Goal: Task Accomplishment & Management: Use online tool/utility

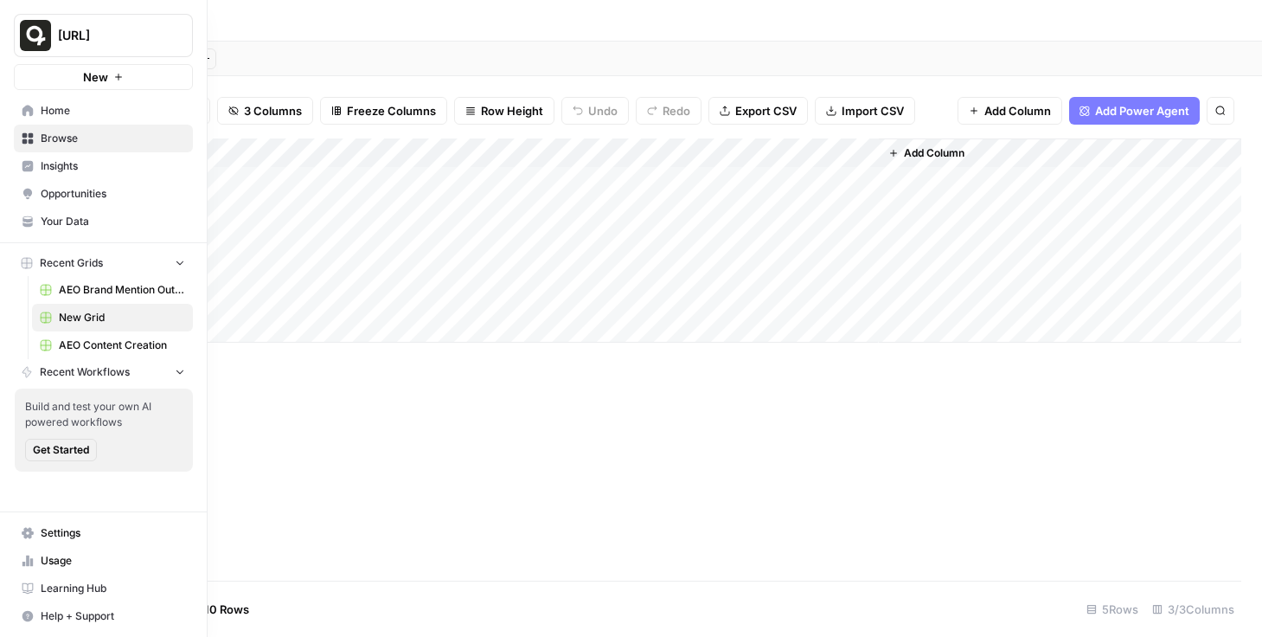
click at [42, 192] on span "Opportunities" at bounding box center [113, 194] width 144 height 16
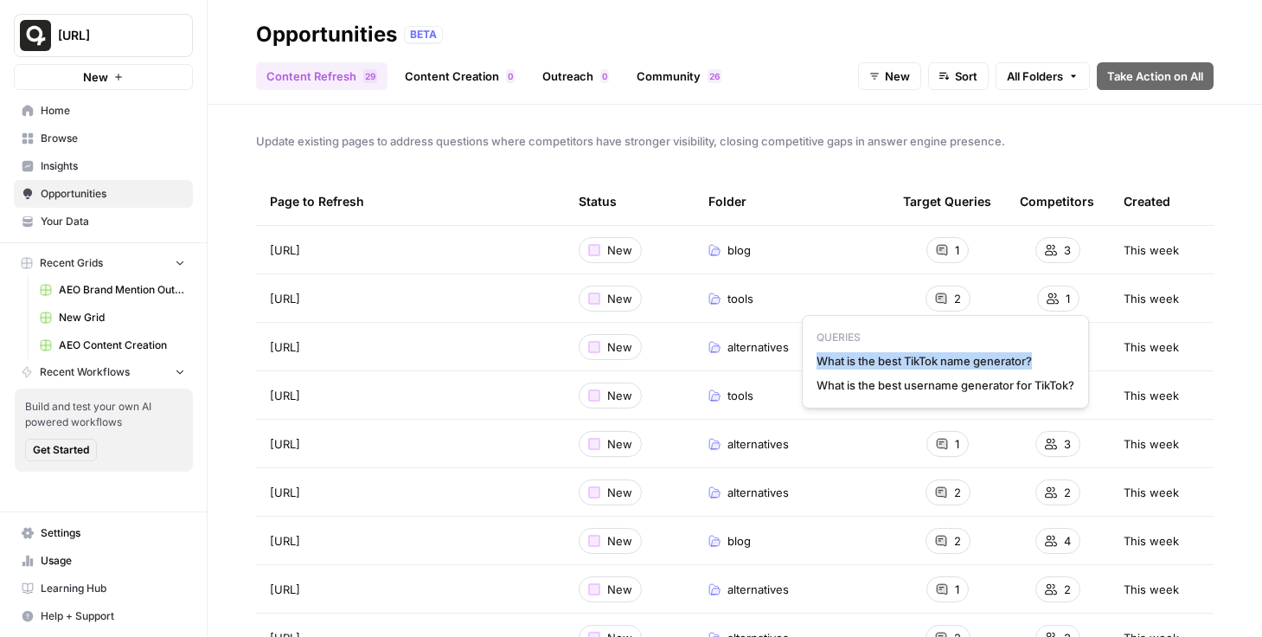
drag, startPoint x: 1045, startPoint y: 362, endPoint x: 819, endPoint y: 360, distance: 225.7
click at [819, 360] on span "What is the best TikTok name generator?" at bounding box center [945, 360] width 258 height 17
copy span "What is the best TikTok name generator?"
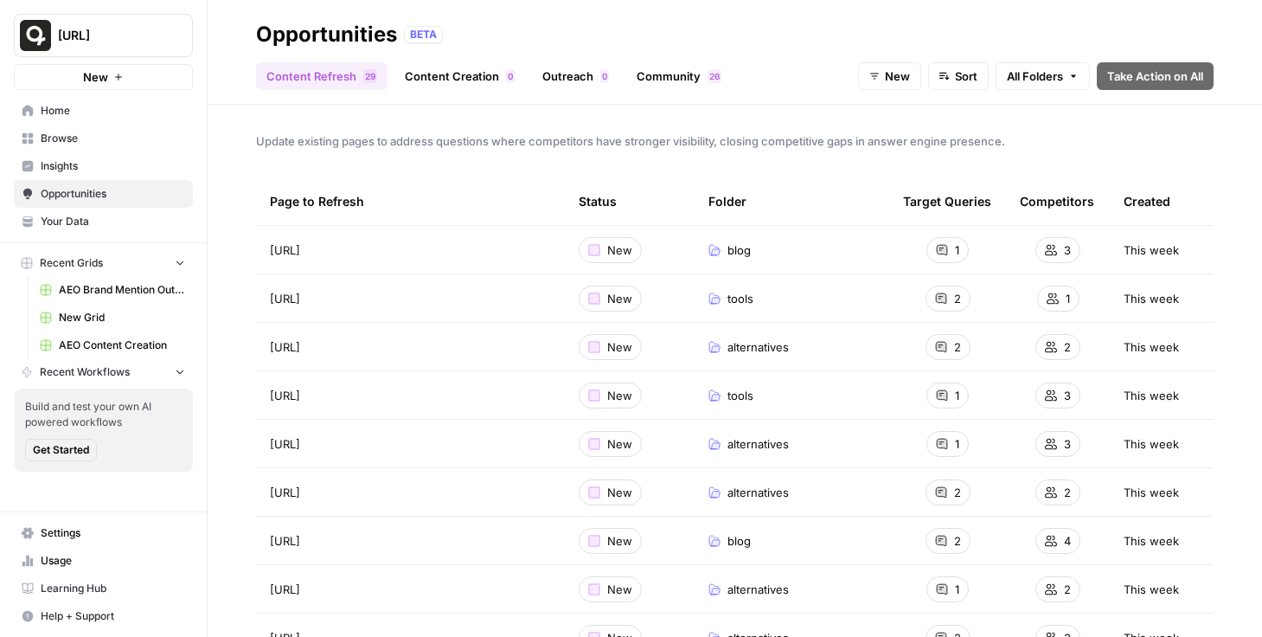
click at [67, 131] on span "Browse" at bounding box center [113, 139] width 144 height 16
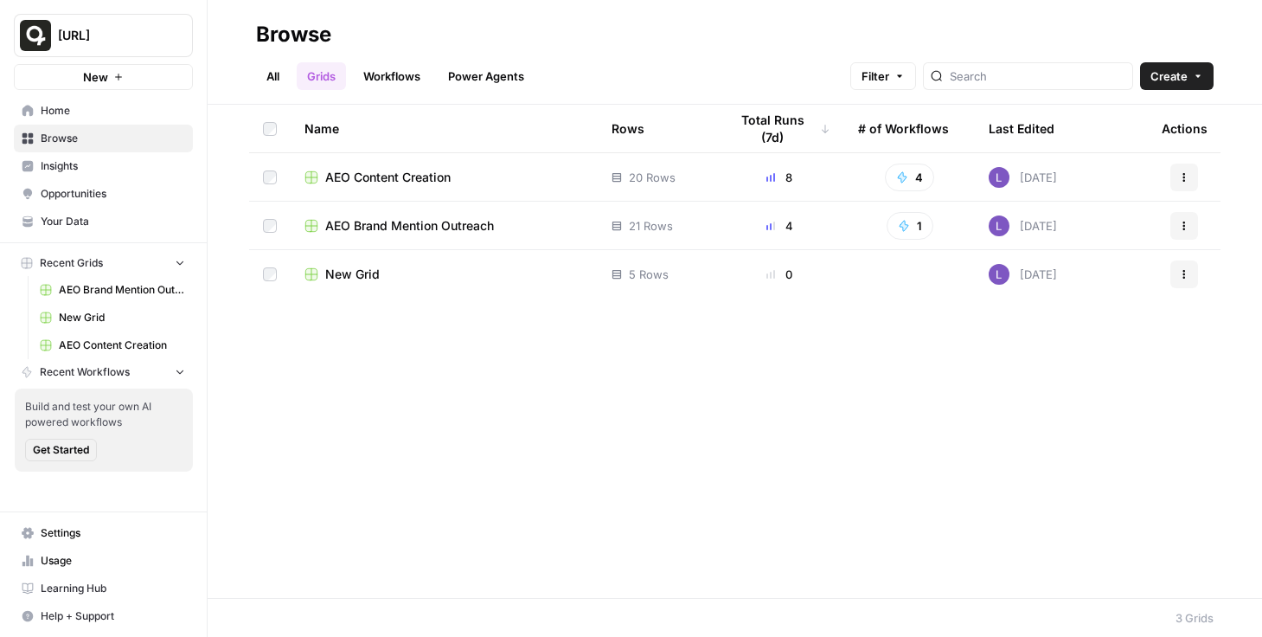
click at [340, 275] on span "New Grid" at bounding box center [352, 274] width 54 height 17
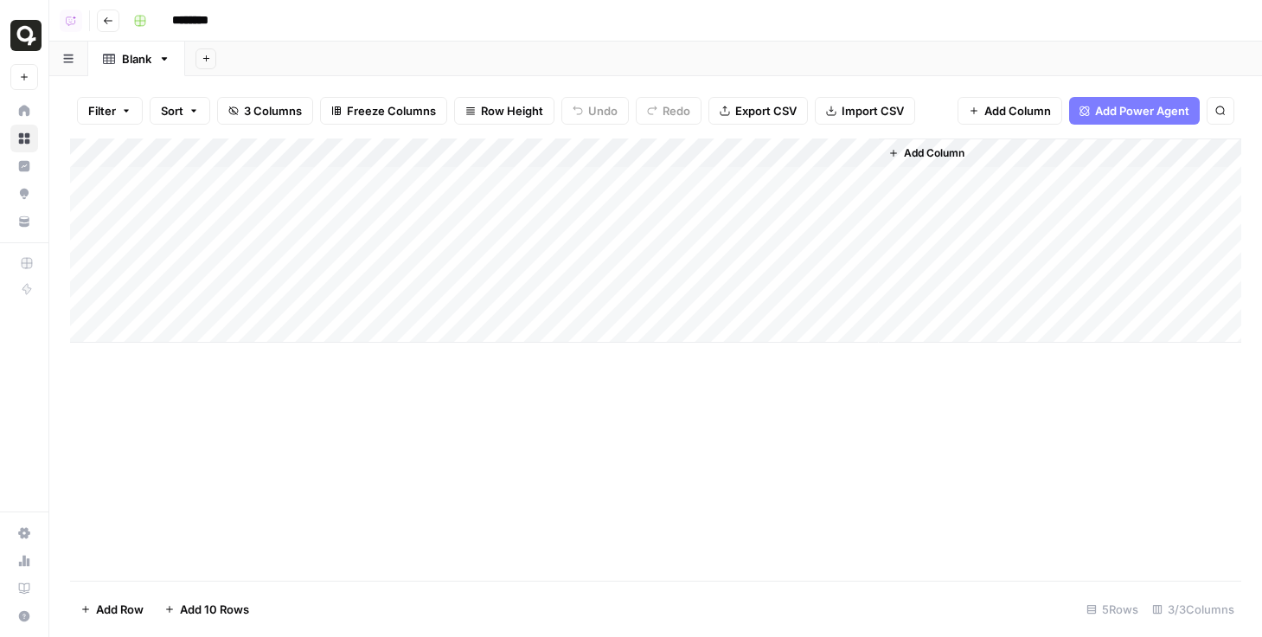
click at [739, 202] on div "Add Column" at bounding box center [655, 240] width 1171 height 204
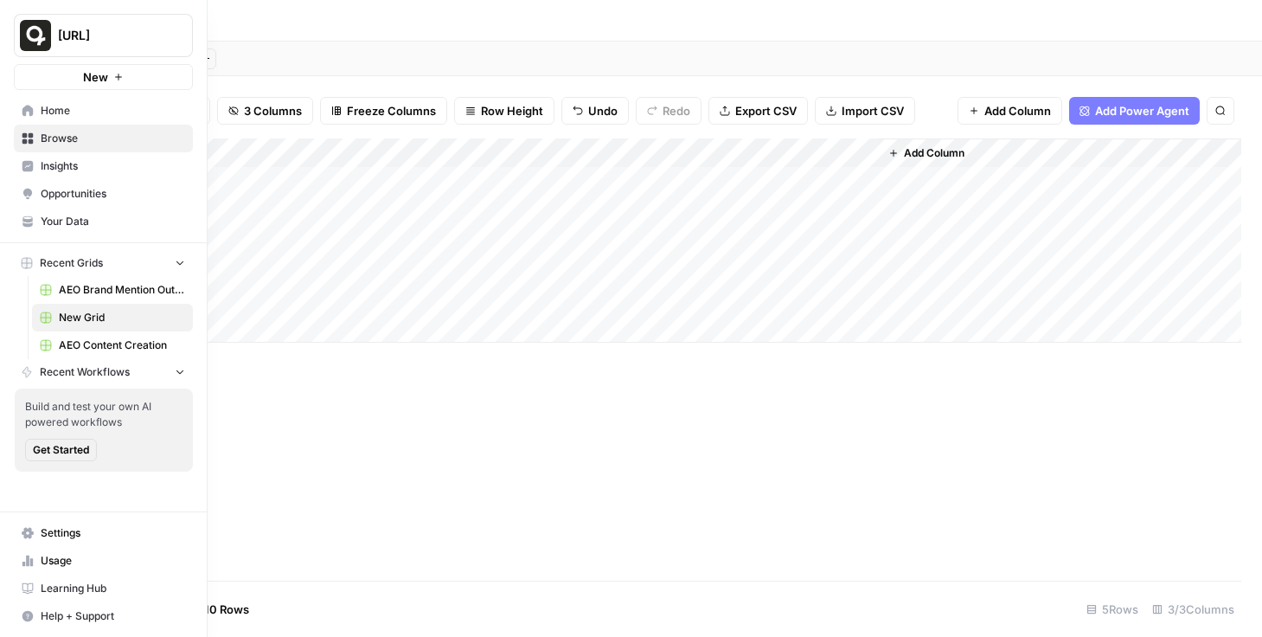
click at [60, 189] on span "Opportunities" at bounding box center [113, 194] width 144 height 16
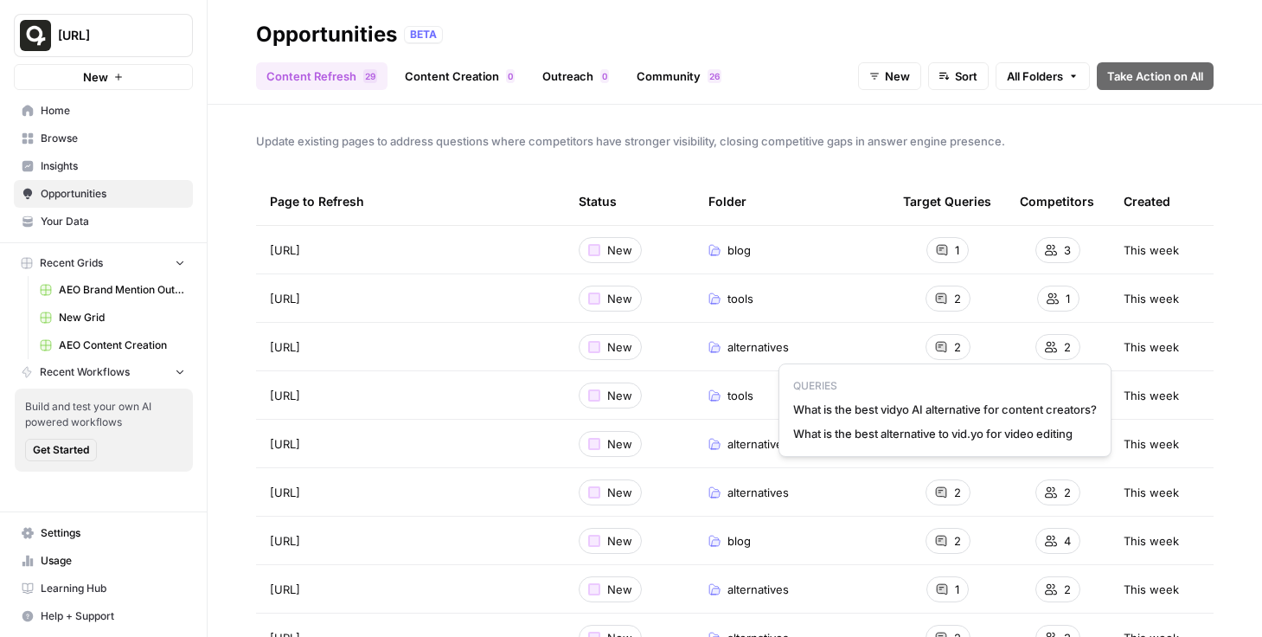
drag, startPoint x: 1105, startPoint y: 408, endPoint x: 786, endPoint y: 407, distance: 319.1
click at [786, 407] on div "QUERIES What is the best vidyo AI alternative for content creators? What is the…" at bounding box center [944, 409] width 333 height 93
copy span "What is the best vidyo AI alternative for content creators?"
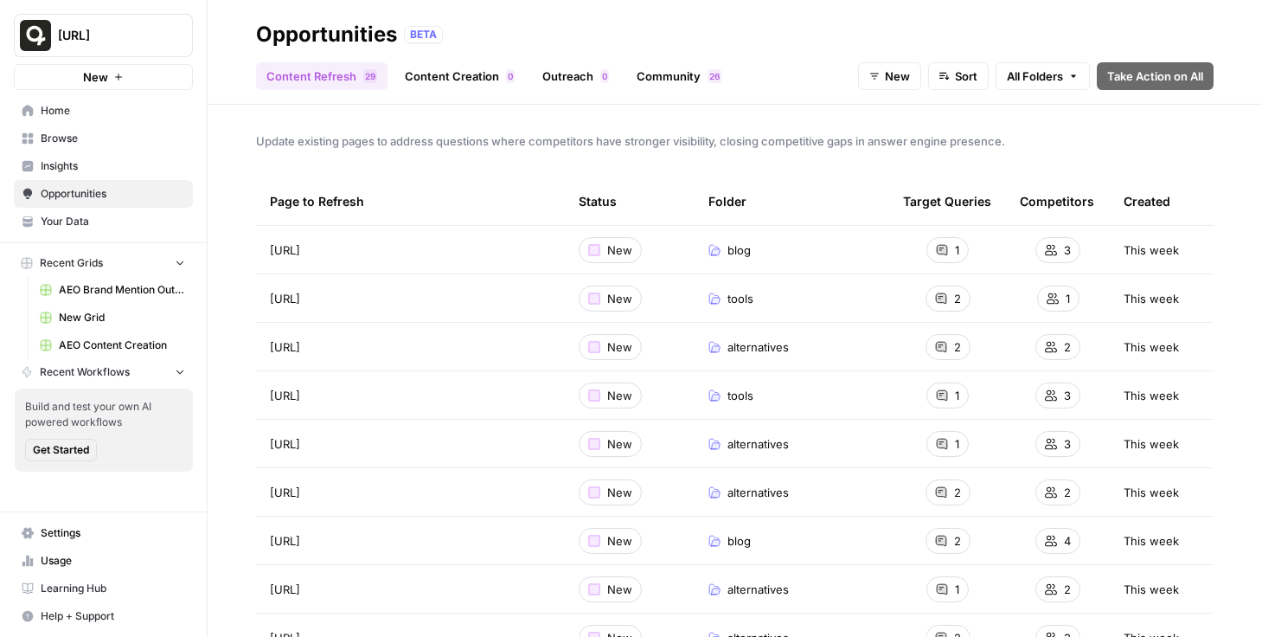
click at [86, 176] on link "Insights" at bounding box center [103, 166] width 179 height 28
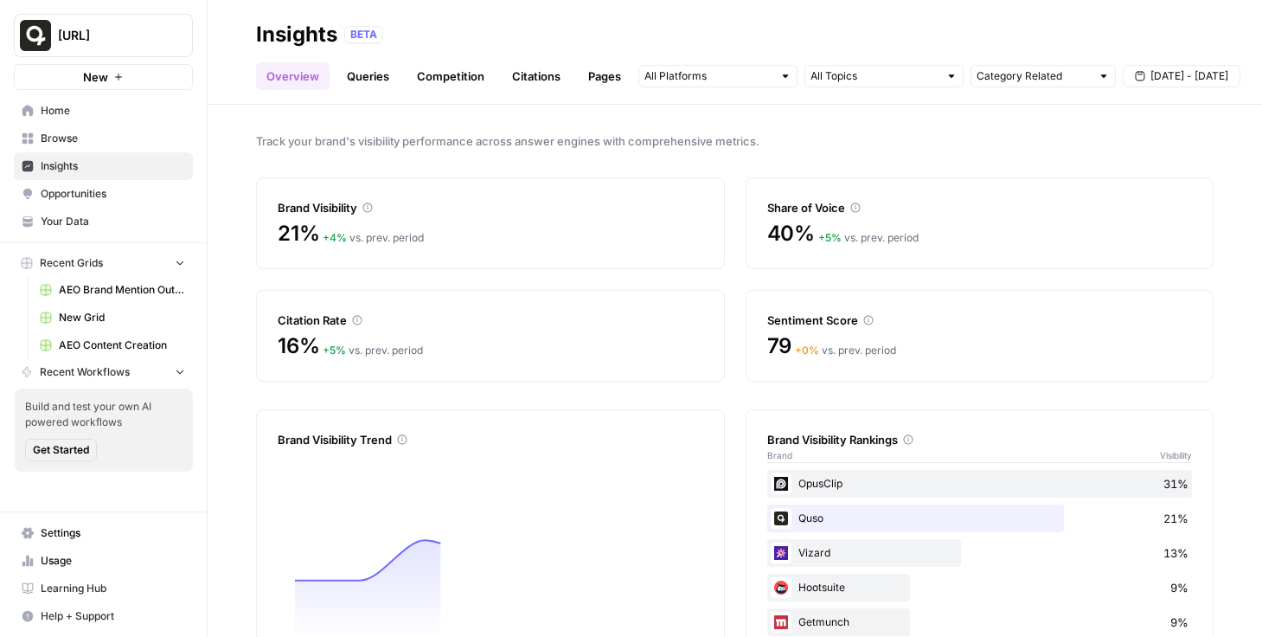
click at [89, 197] on span "Opportunities" at bounding box center [113, 194] width 144 height 16
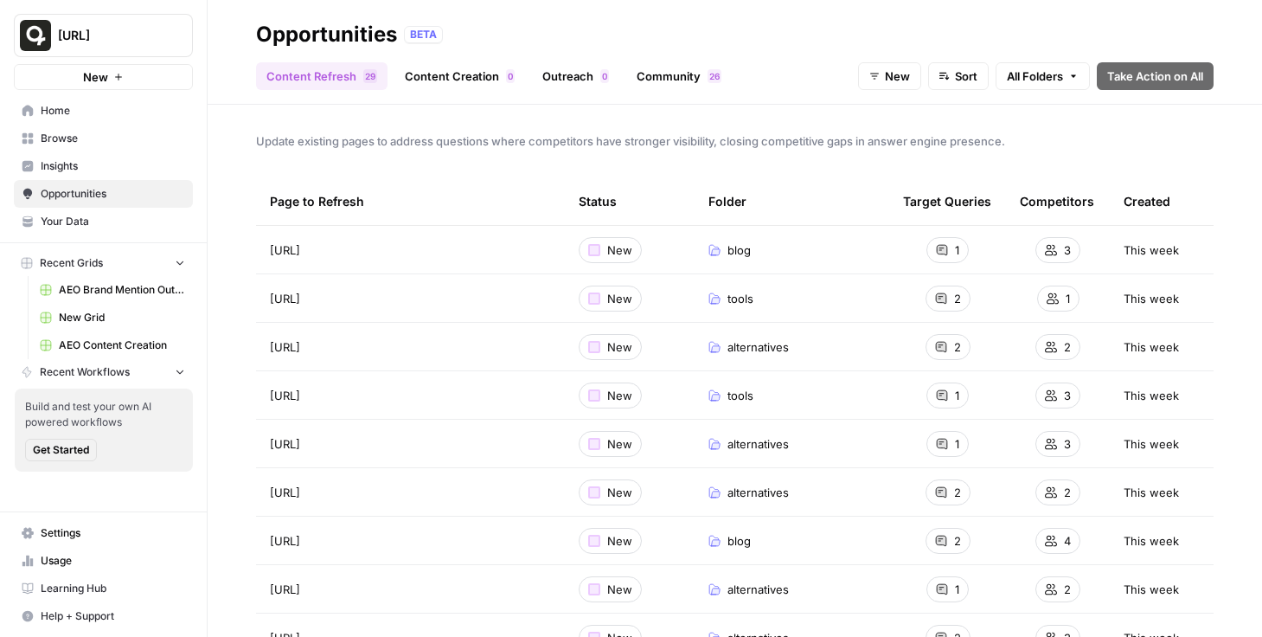
click at [94, 129] on link "Browse" at bounding box center [103, 139] width 179 height 28
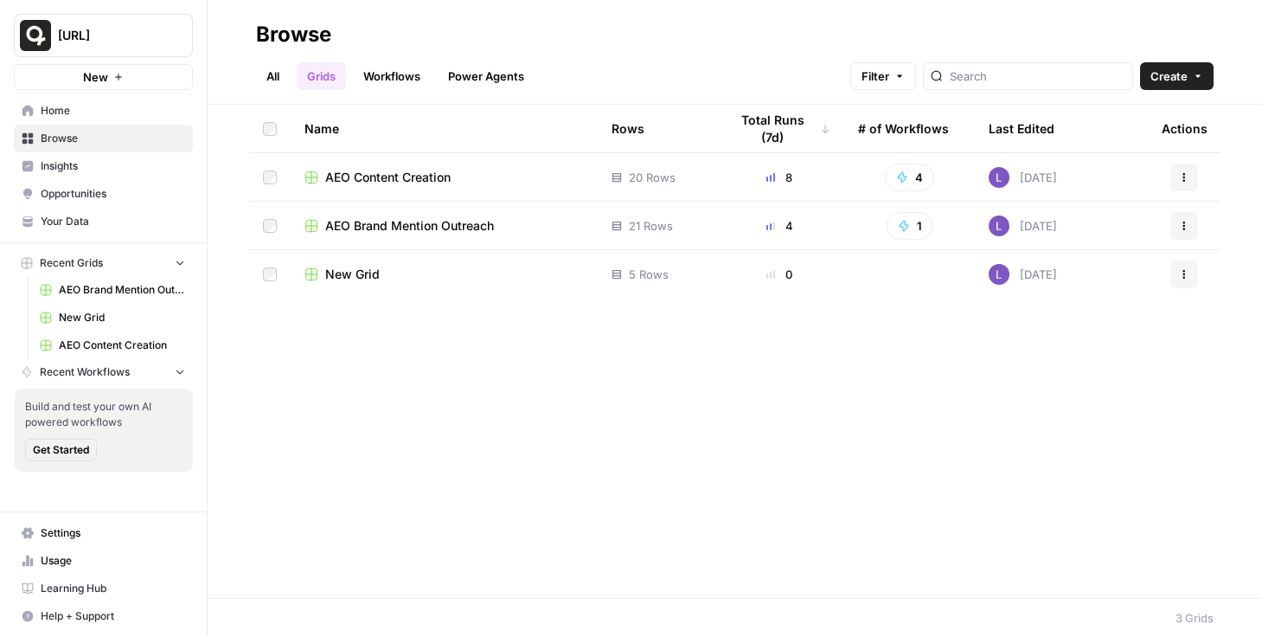
click at [337, 272] on span "New Grid" at bounding box center [352, 274] width 54 height 17
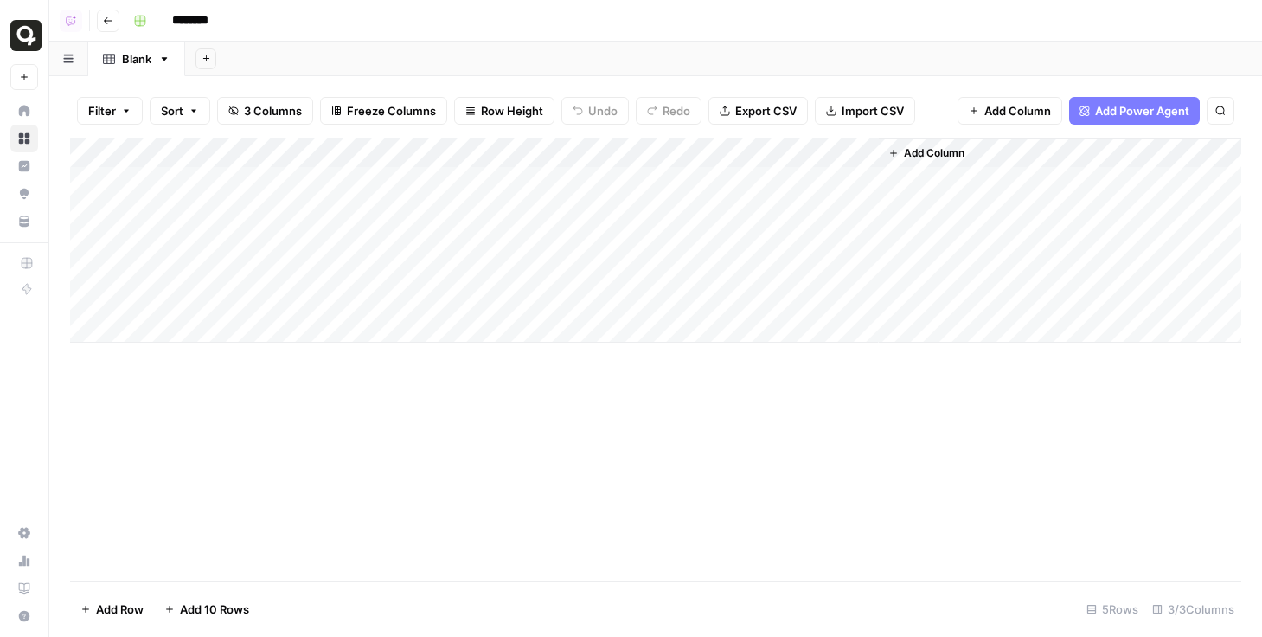
click at [745, 222] on div "Add Column" at bounding box center [655, 240] width 1171 height 204
click at [745, 225] on div "Add Column" at bounding box center [655, 240] width 1171 height 204
click at [746, 237] on div "Add Column" at bounding box center [655, 240] width 1171 height 204
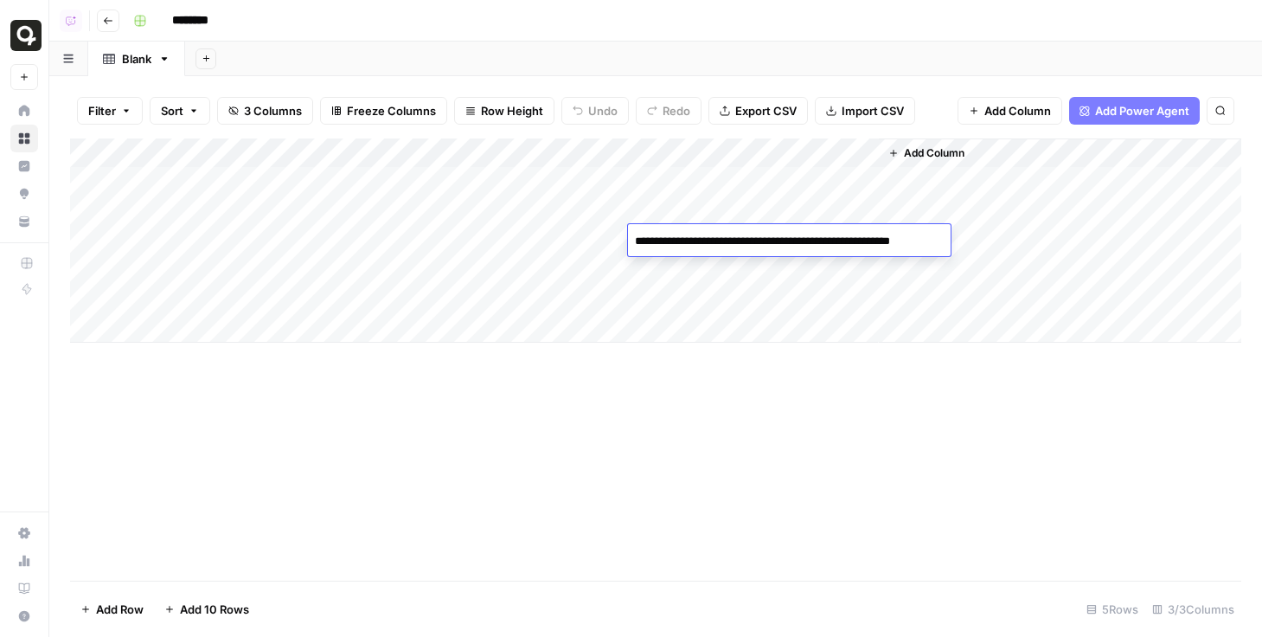
click at [919, 155] on span "Add Column" at bounding box center [934, 153] width 61 height 16
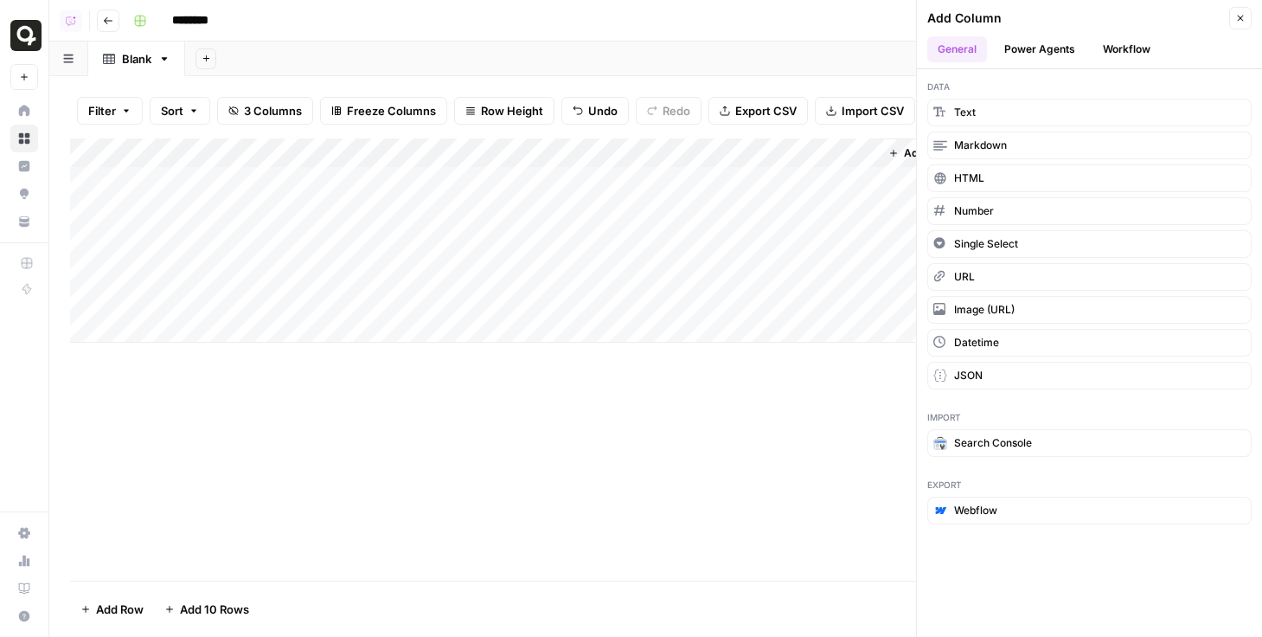
click at [201, 29] on input "********" at bounding box center [212, 21] width 97 height 28
type input "**********"
click at [226, 533] on div "Add Column" at bounding box center [655, 359] width 1171 height 442
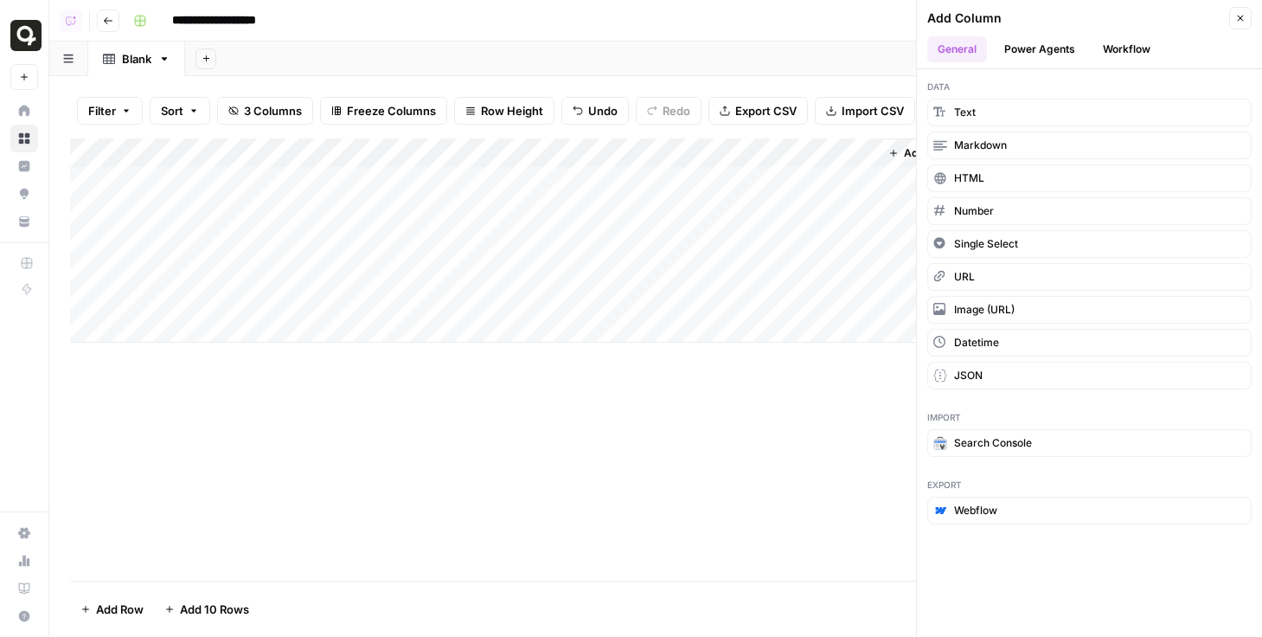
drag, startPoint x: 701, startPoint y: 432, endPoint x: 744, endPoint y: 336, distance: 104.9
click at [701, 432] on div "Add Column" at bounding box center [655, 359] width 1171 height 442
click at [889, 159] on button "Add Column" at bounding box center [926, 153] width 90 height 22
click at [1063, 44] on button "Power Agents" at bounding box center [1040, 49] width 92 height 26
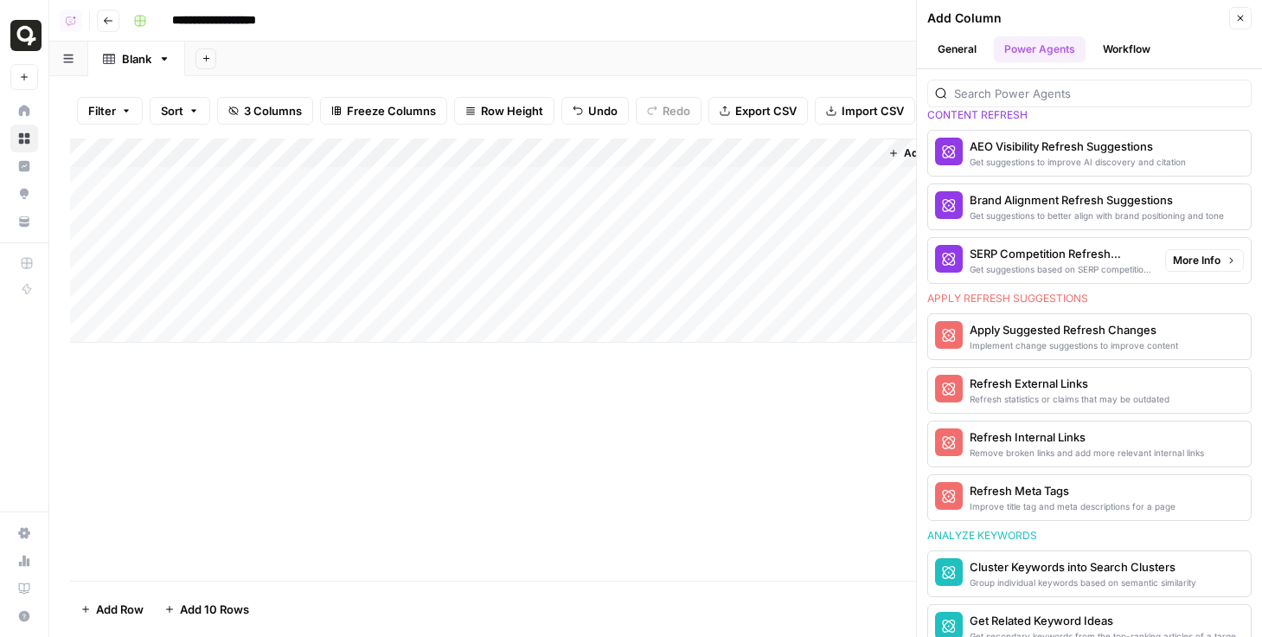
scroll to position [1041, 0]
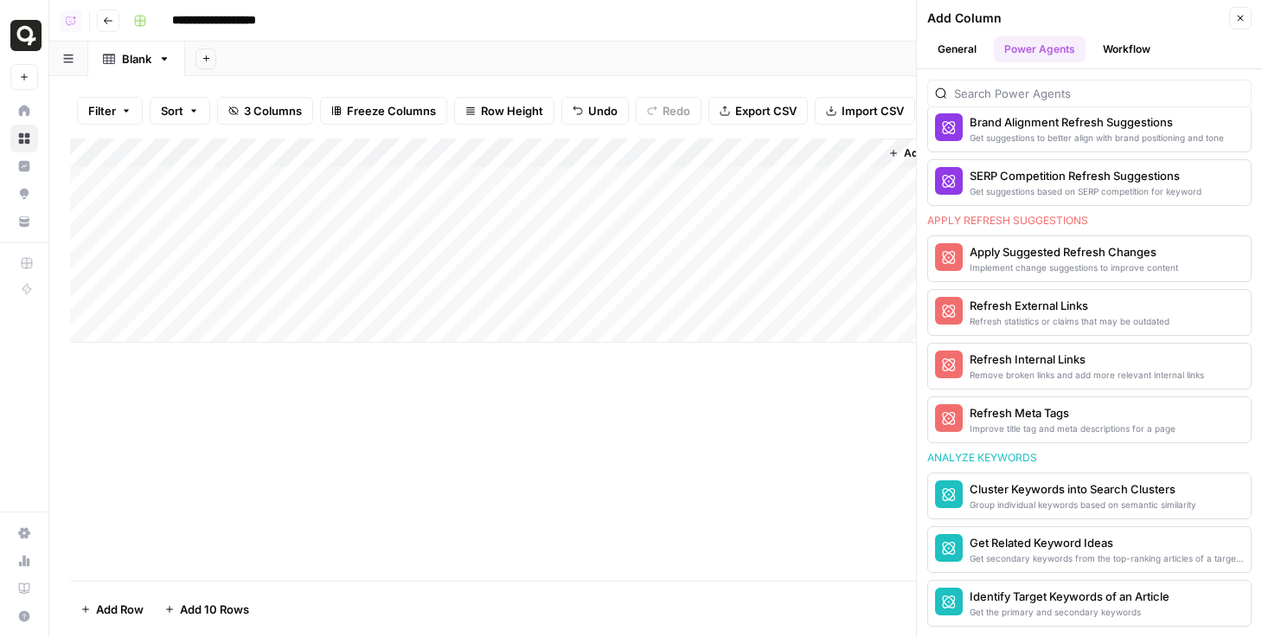
click at [1249, 17] on button "Close" at bounding box center [1240, 18] width 22 height 22
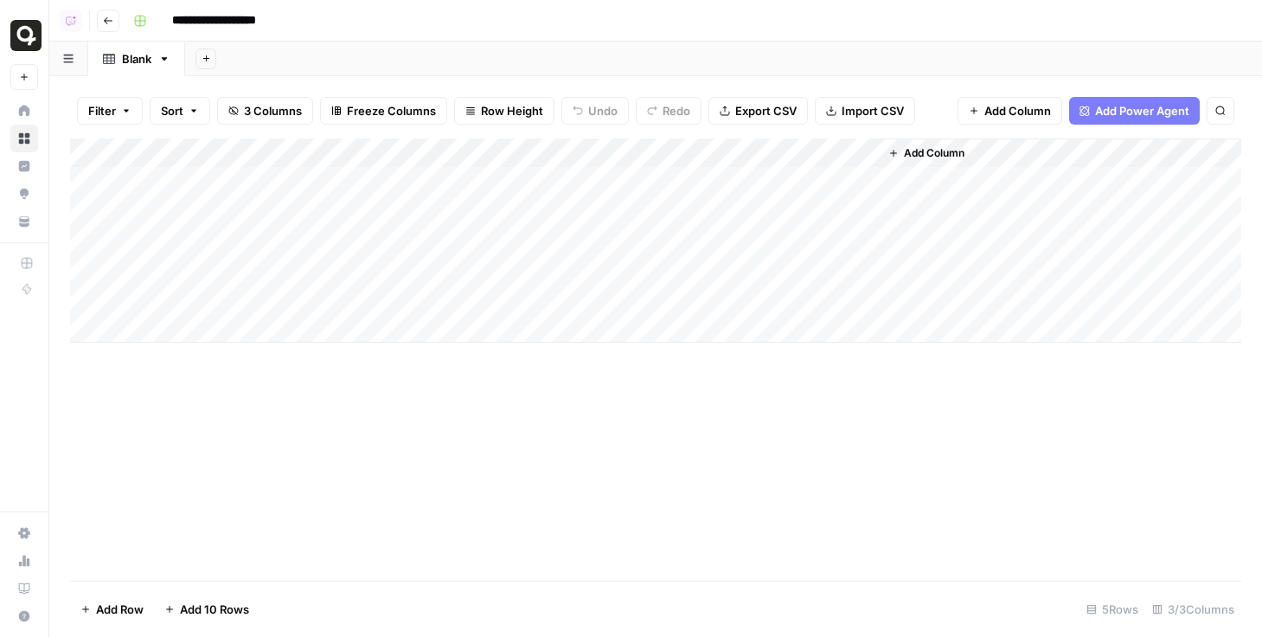
click at [1124, 97] on button "Add Power Agent" at bounding box center [1134, 111] width 131 height 28
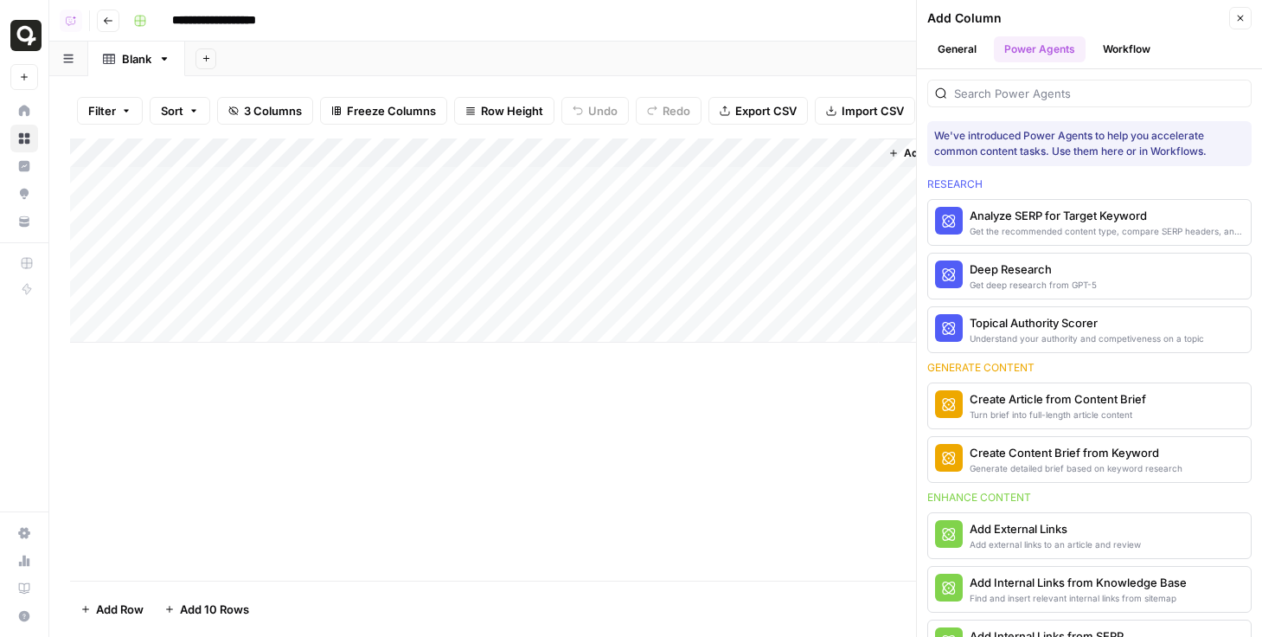
scroll to position [1041, 0]
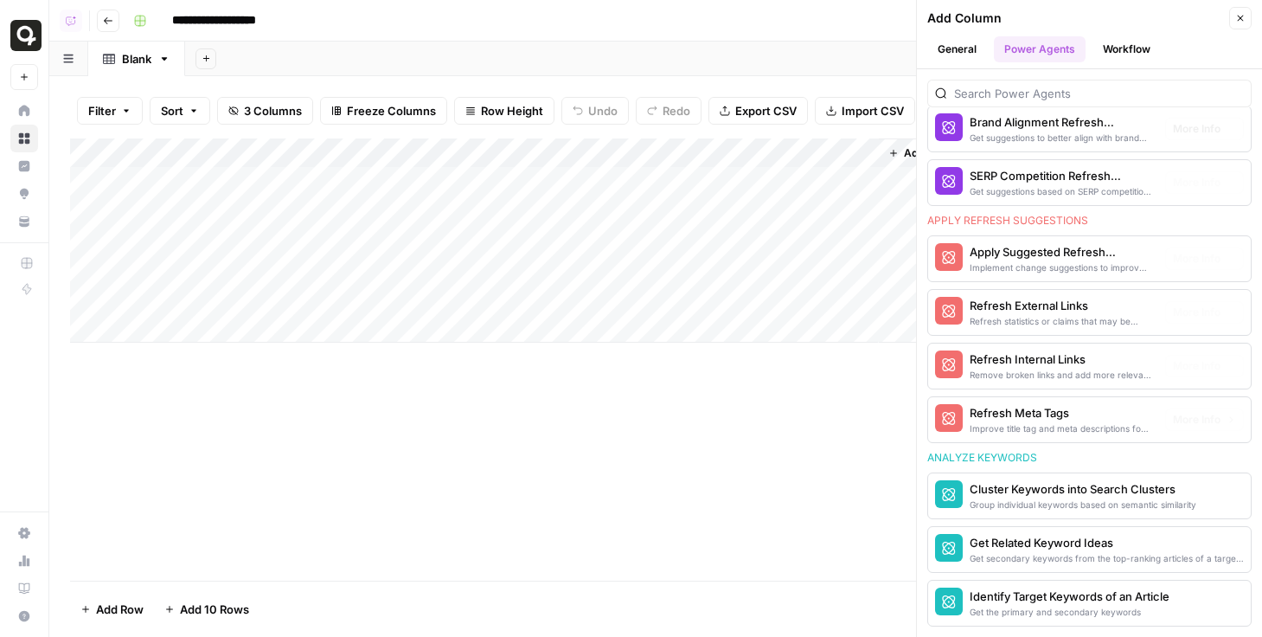
click at [974, 73] on div at bounding box center [1089, 88] width 324 height 38
click at [970, 55] on button "General" at bounding box center [957, 49] width 60 height 26
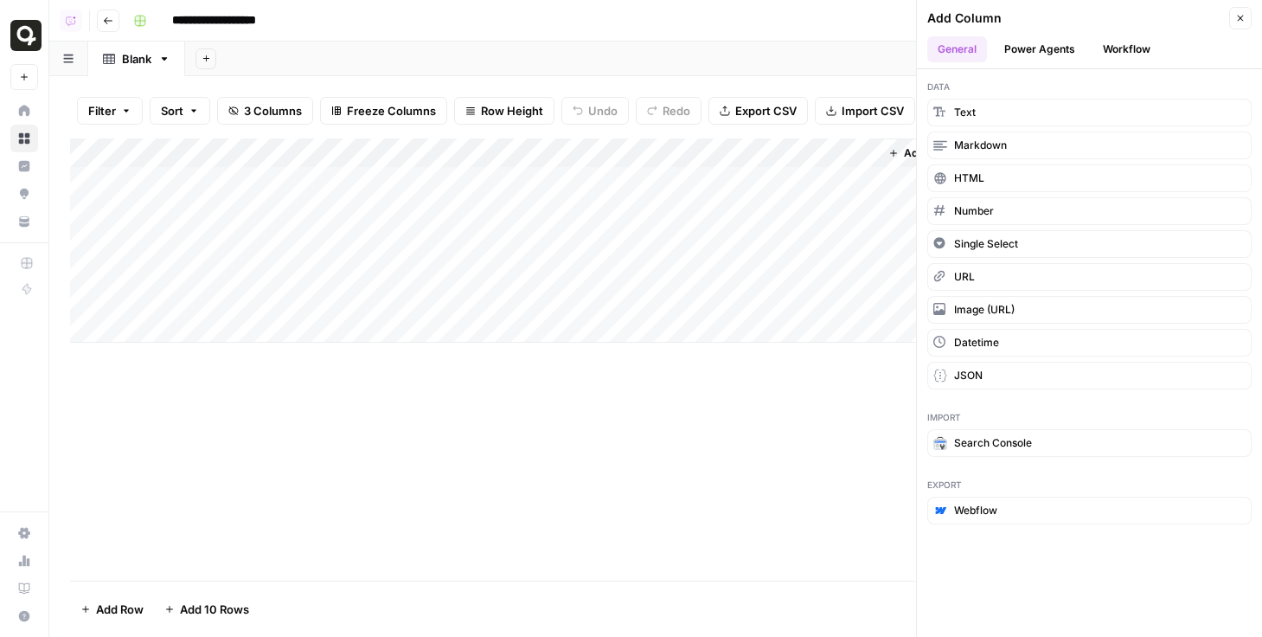
click at [1104, 49] on button "Workflow" at bounding box center [1126, 49] width 68 height 26
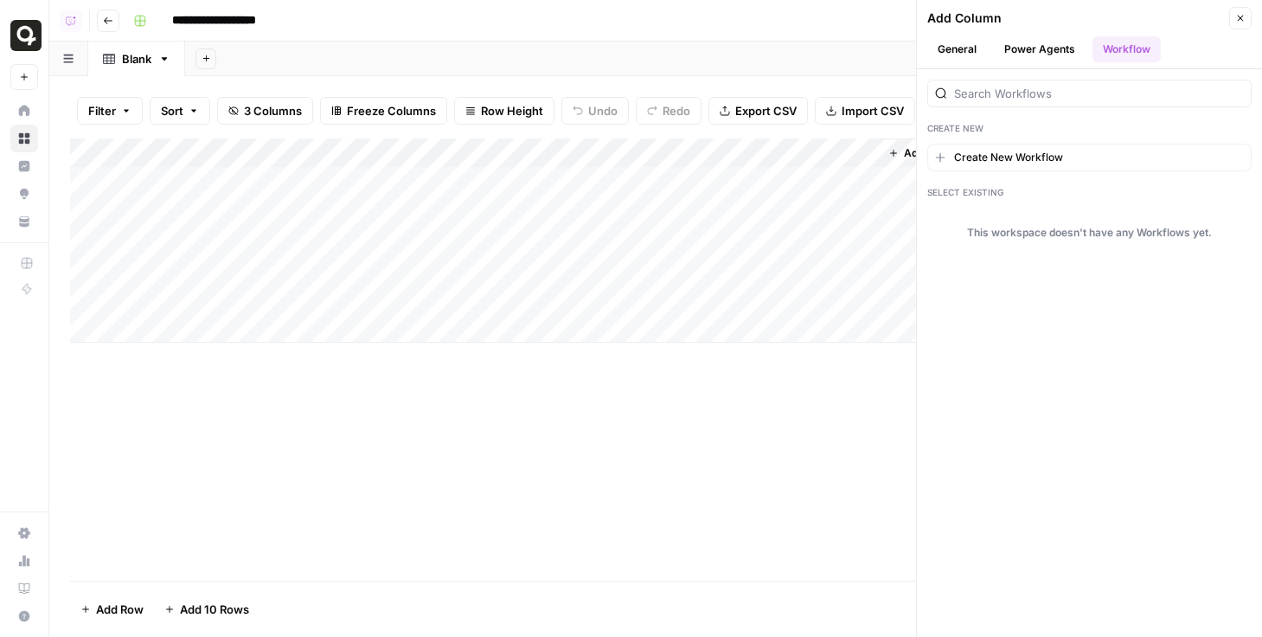
click at [1072, 49] on button "Power Agents" at bounding box center [1040, 49] width 92 height 26
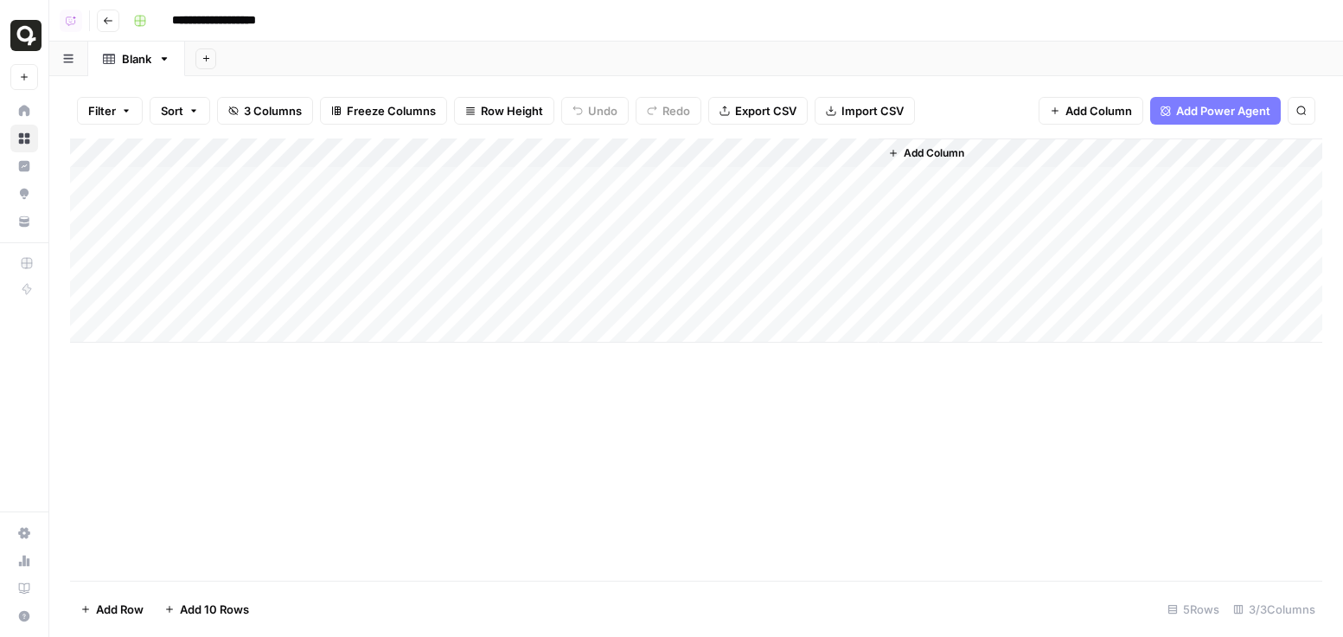
click at [891, 107] on span "Add Power Agent" at bounding box center [1223, 110] width 94 height 17
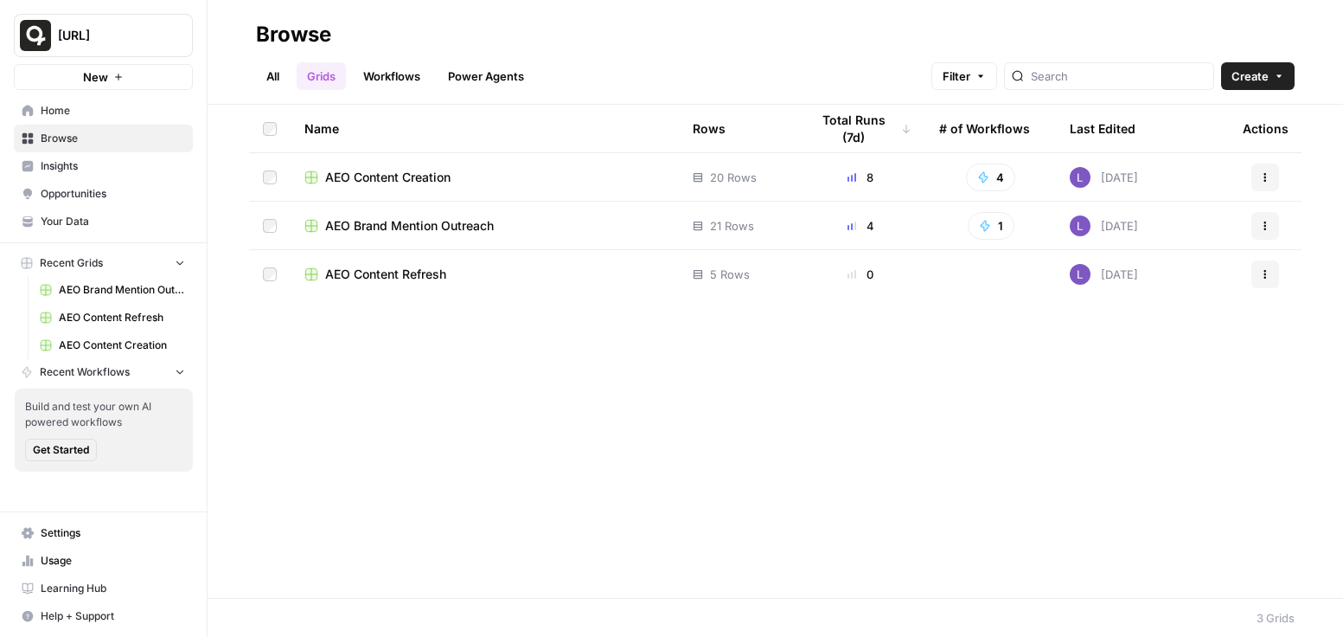
click at [374, 276] on span "AEO Content Refresh" at bounding box center [385, 274] width 121 height 17
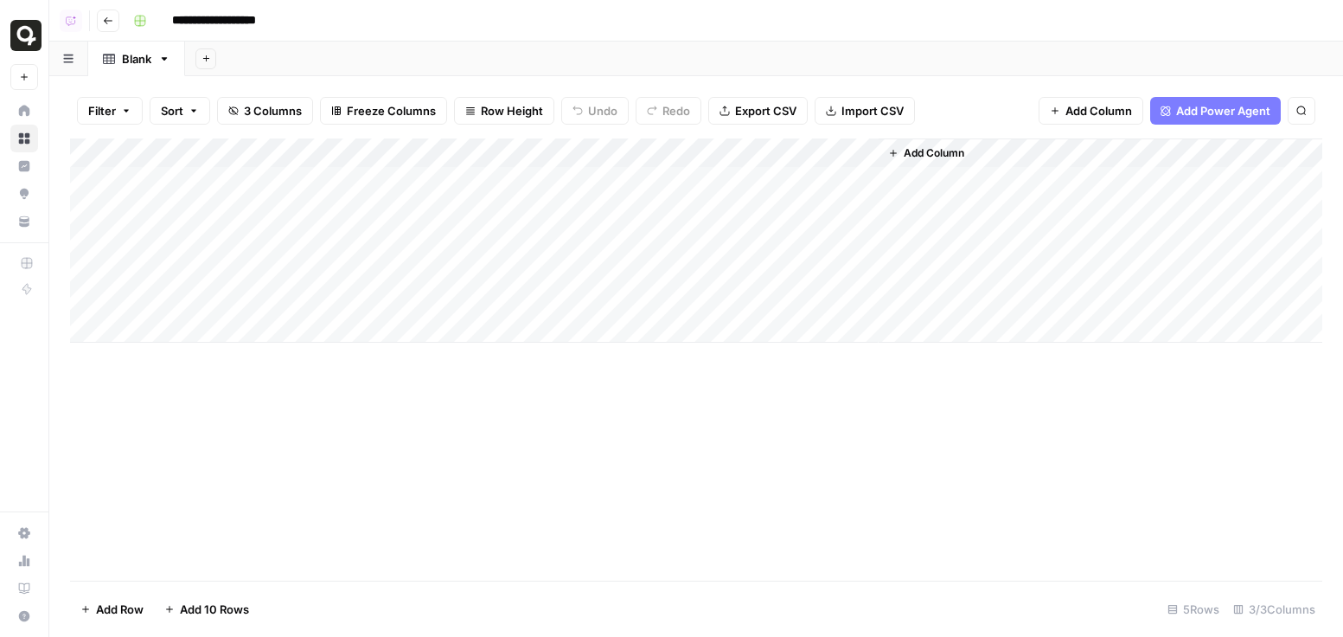
click at [891, 139] on div "Add Column" at bounding box center [1101, 240] width 444 height 204
click at [891, 147] on span "Add Column" at bounding box center [934, 153] width 61 height 16
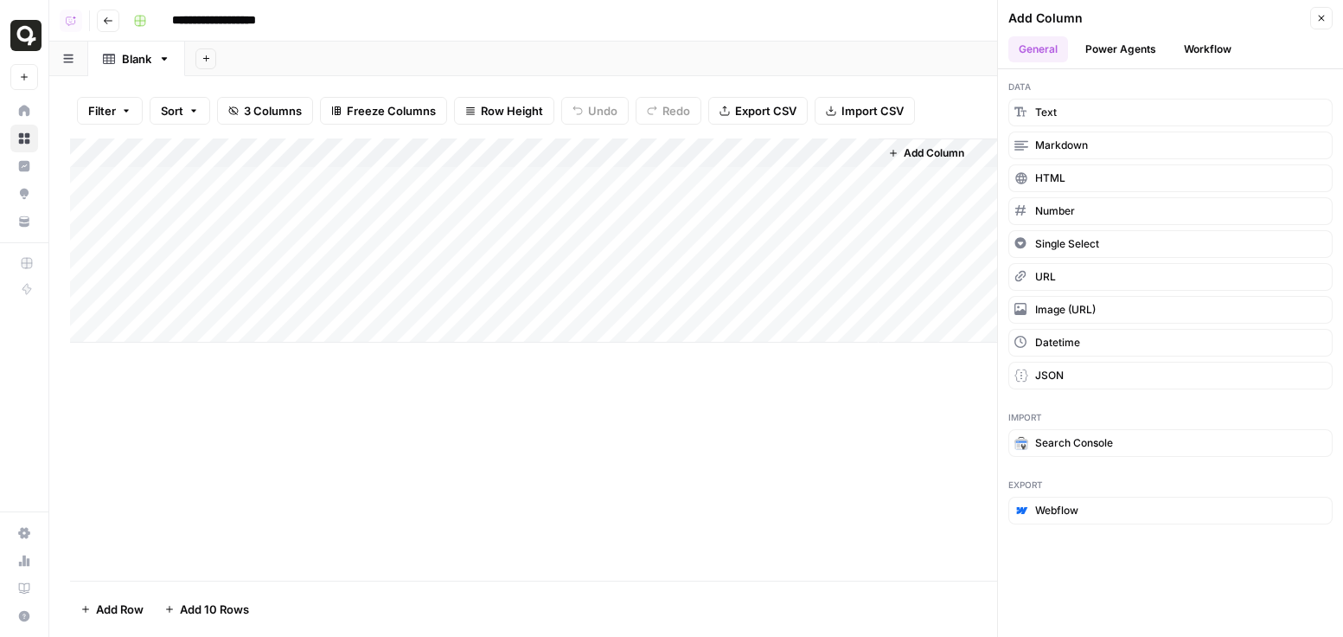
click at [891, 51] on button "Power Agents" at bounding box center [1121, 49] width 92 height 26
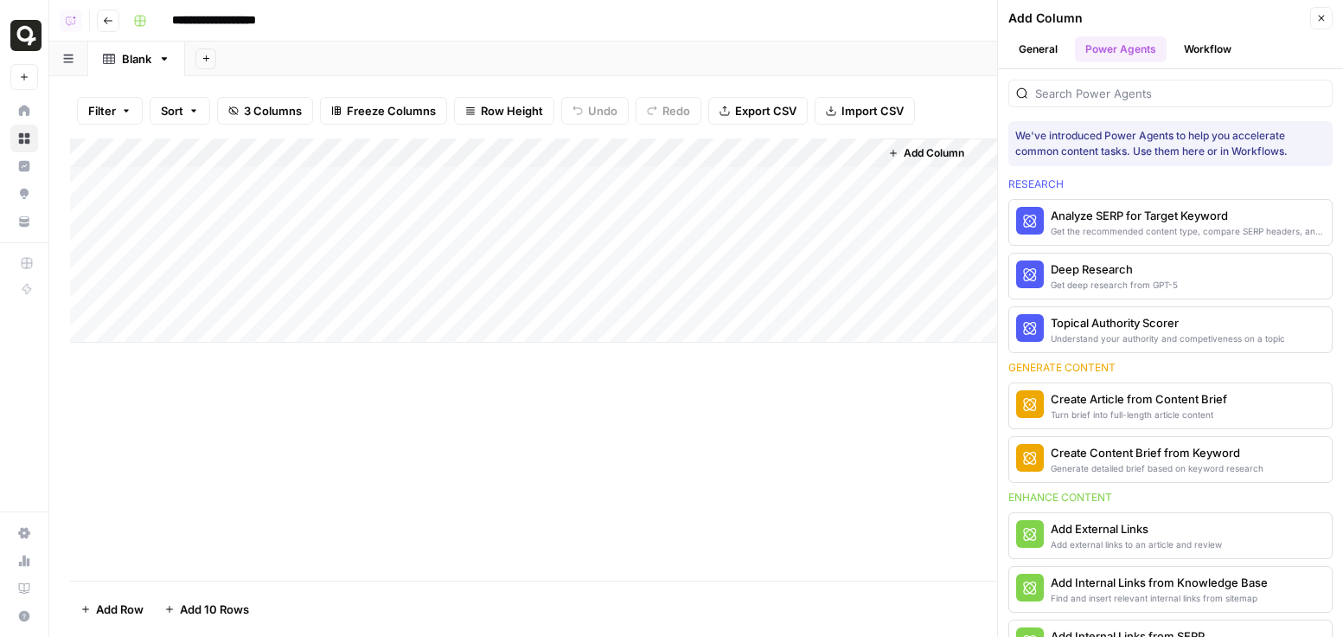
click at [891, 48] on button "Workflow" at bounding box center [1208, 49] width 68 height 26
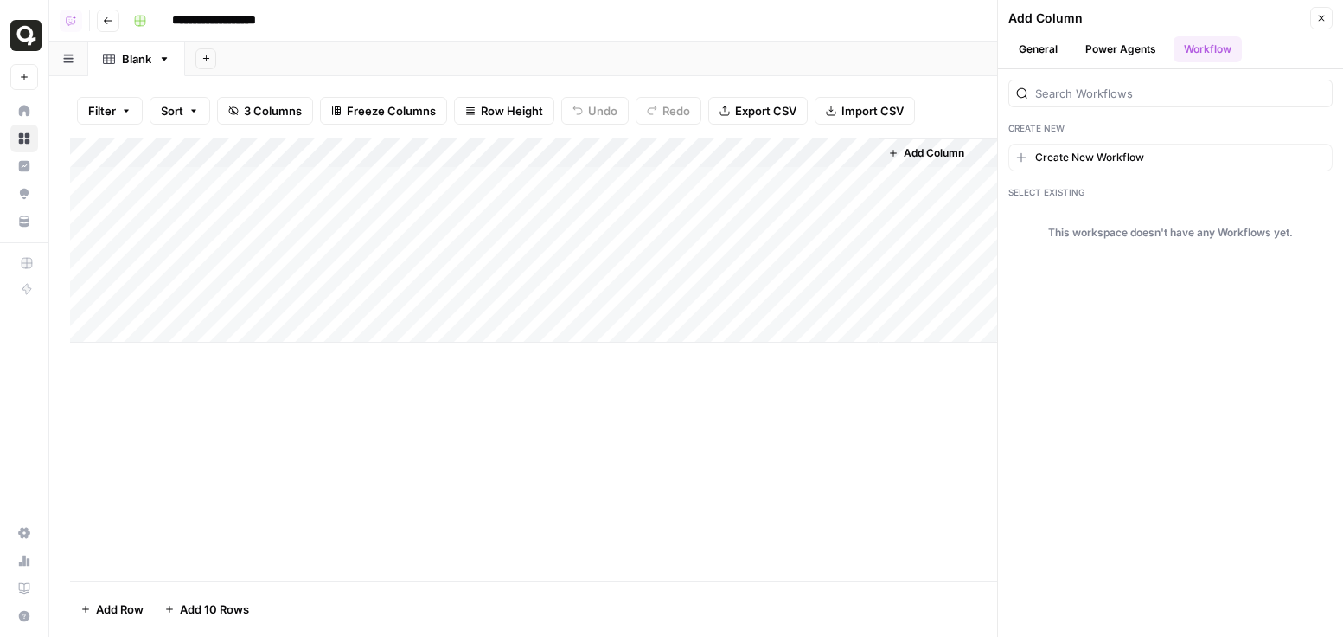
click at [891, 46] on button "Power Agents" at bounding box center [1121, 49] width 92 height 26
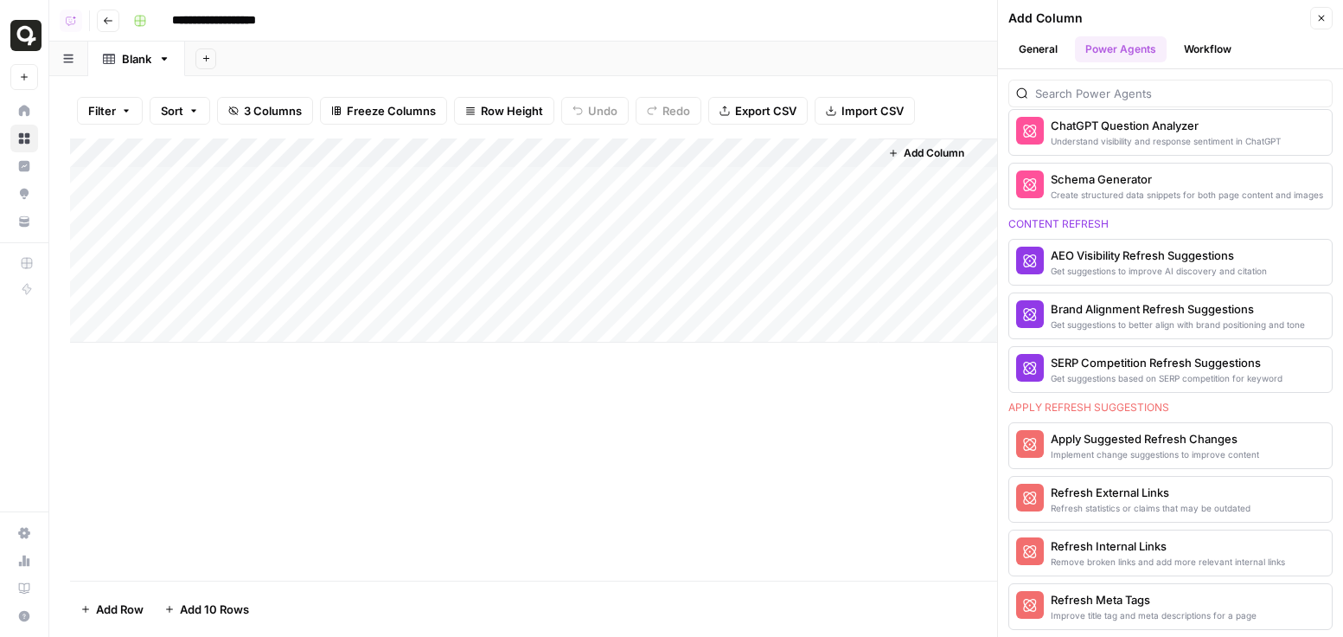
scroll to position [850, 0]
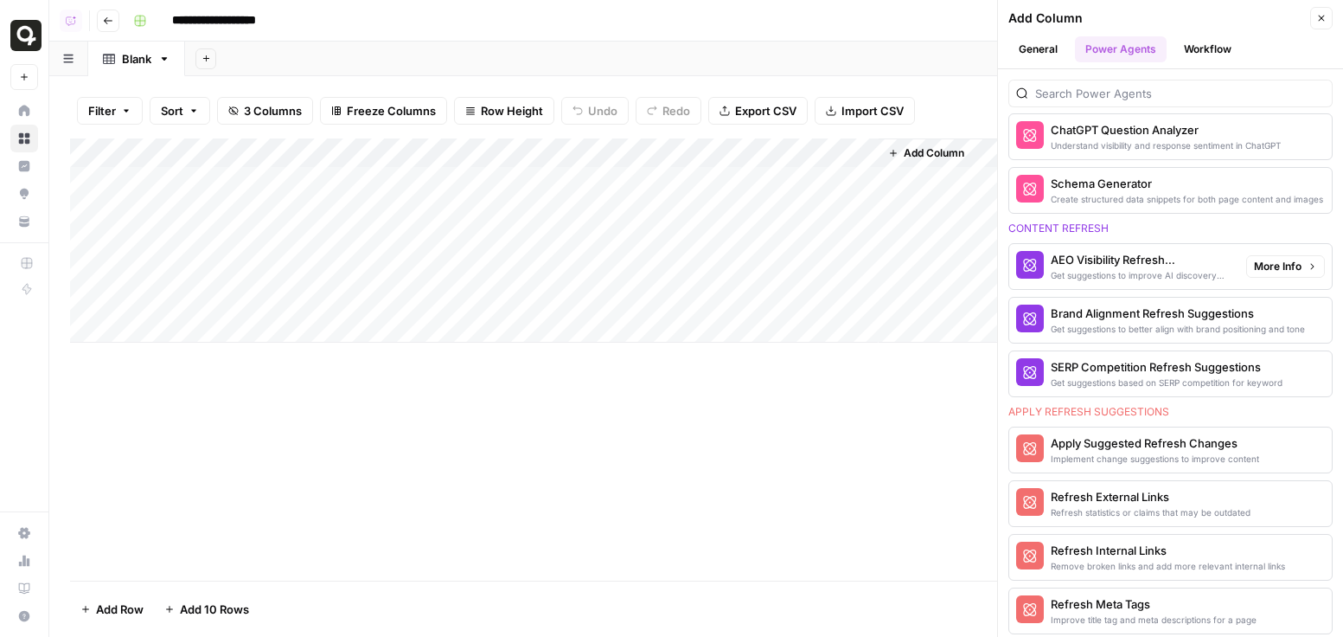
click at [891, 263] on div "AEO Visibility Refresh Suggestions" at bounding box center [1142, 259] width 182 height 17
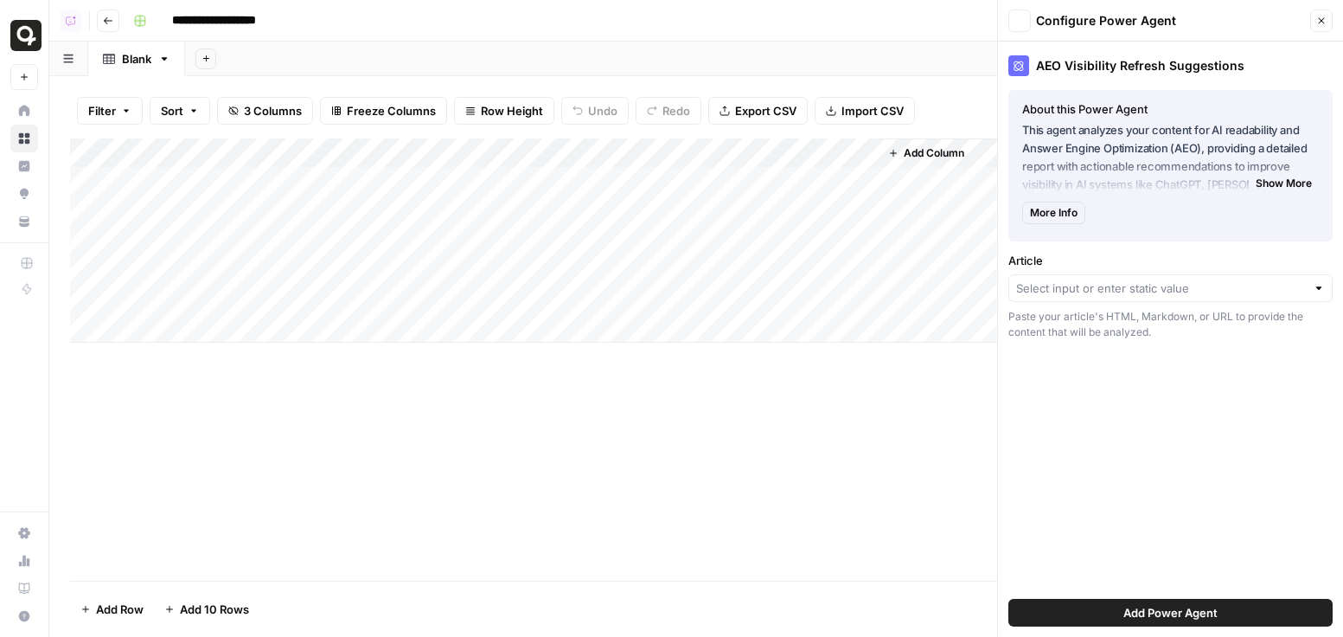
type input "Create New Column"
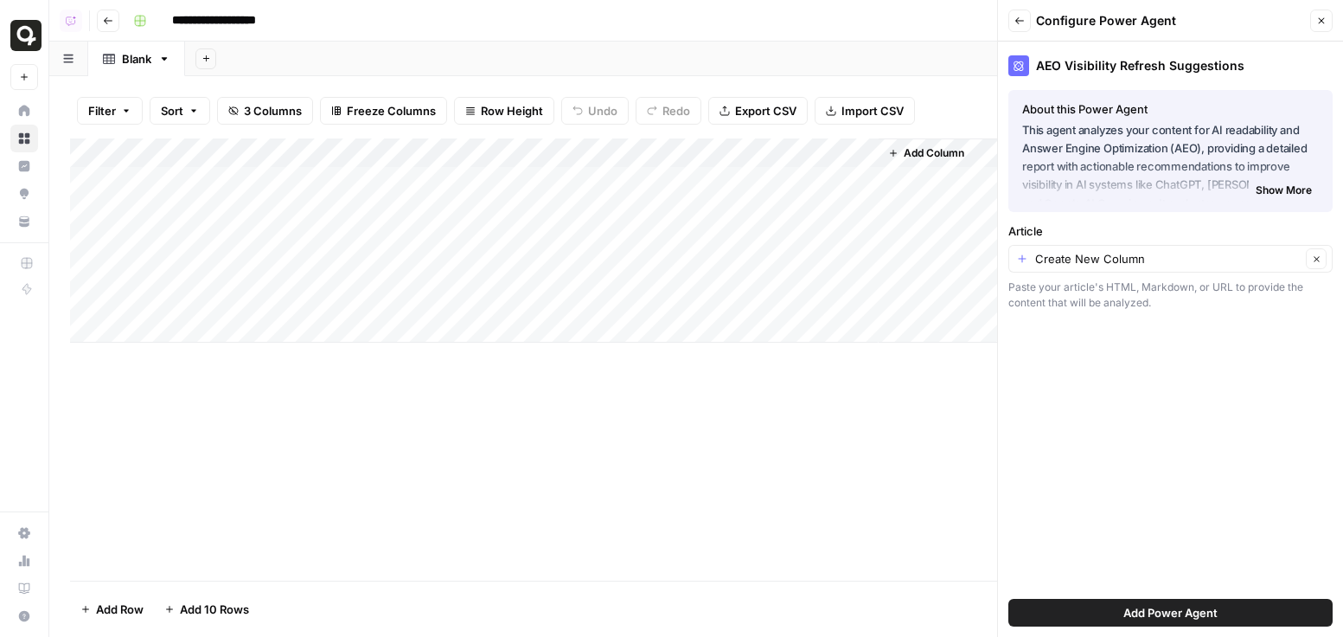
click at [891, 268] on div "Create New Column Clear" at bounding box center [1170, 259] width 324 height 28
type input "Create New Column"
click at [891, 576] on div "AEO Visibility Refresh Suggestions About this Power Agent This agent analyzes y…" at bounding box center [1170, 339] width 345 height 595
click at [891, 250] on input "Article" at bounding box center [1168, 258] width 266 height 17
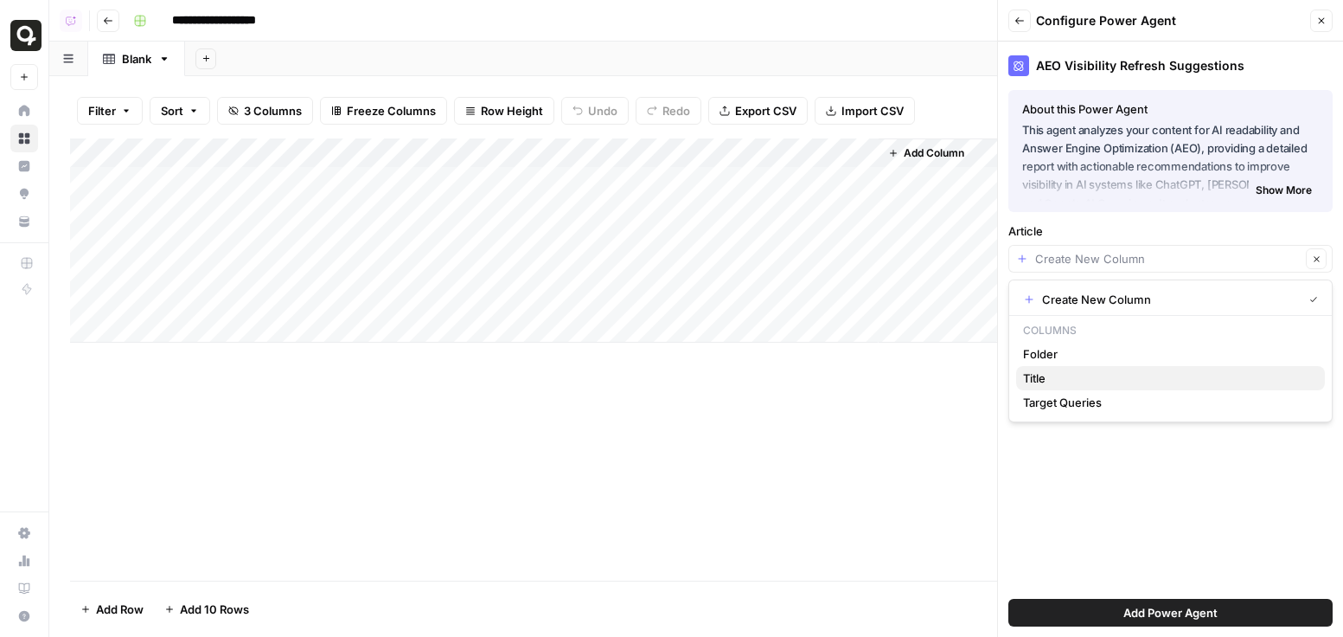
click at [891, 374] on span "Title" at bounding box center [1167, 377] width 288 height 17
type input "Title"
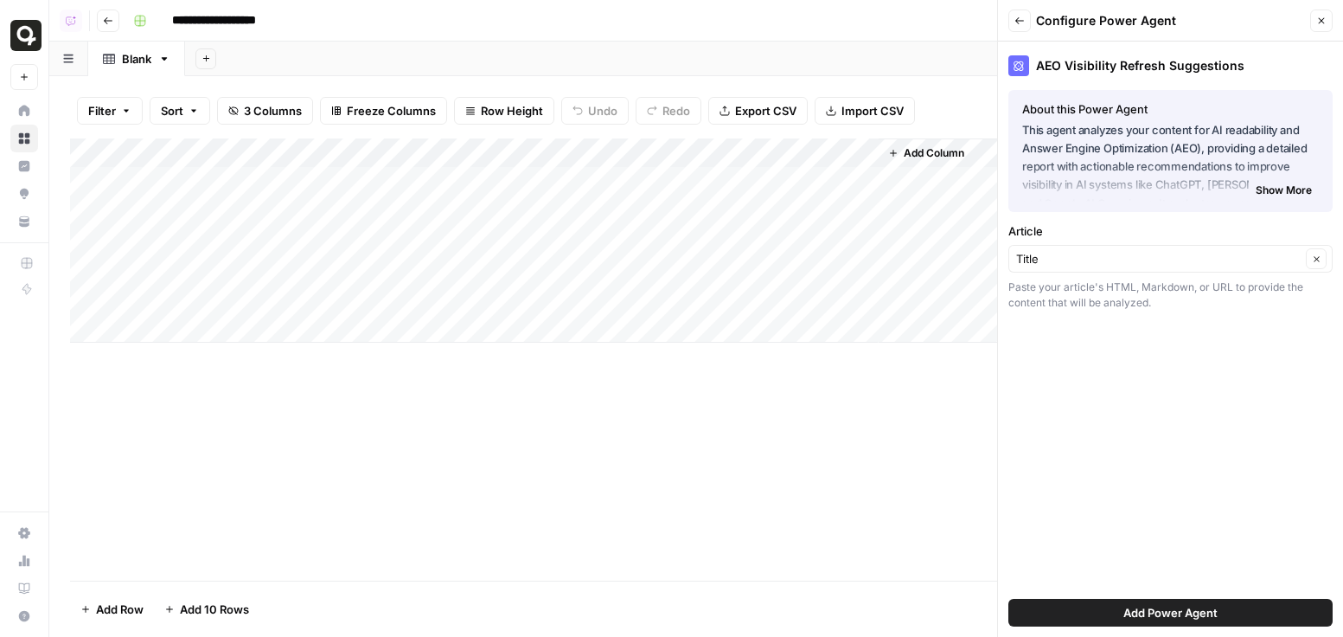
click at [891, 604] on span "Add Power Agent" at bounding box center [1170, 612] width 94 height 17
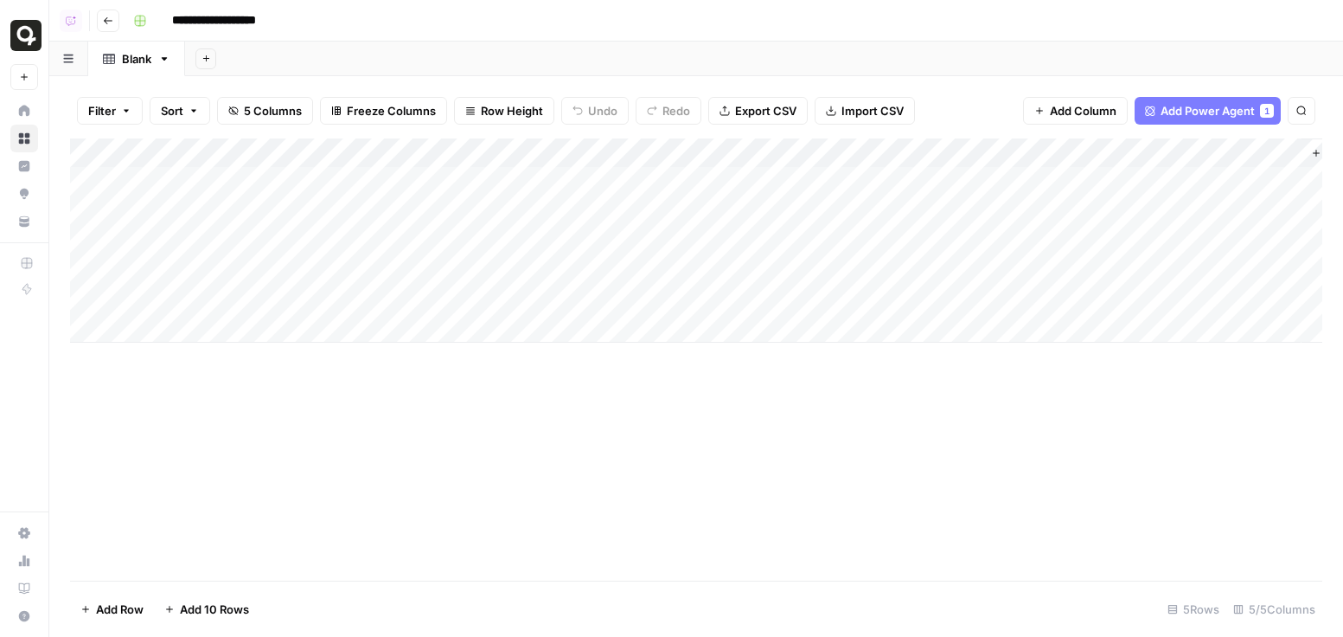
click at [530, 139] on div "Add Column" at bounding box center [696, 240] width 1252 height 204
click at [424, 214] on div "Title URL Sort Ascending Sort Descending Filter Hide Column Remove Column" at bounding box center [483, 289] width 207 height 233
click at [432, 202] on input "Title" at bounding box center [483, 194] width 176 height 17
type input "Article"
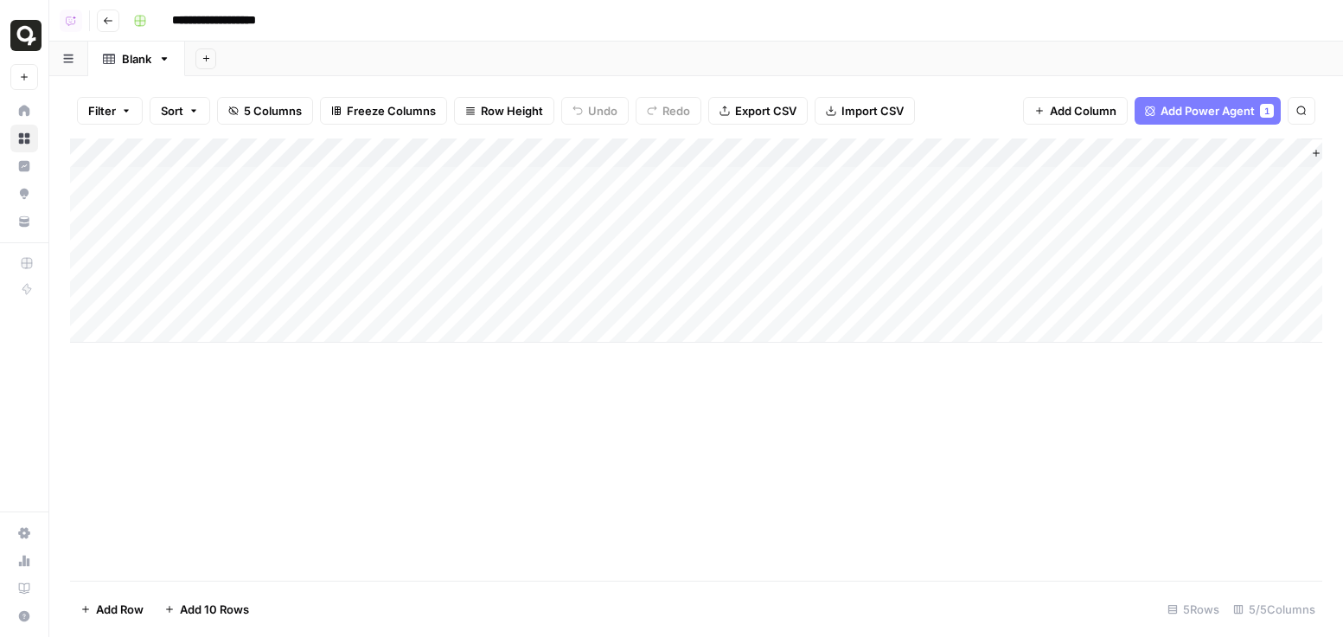
click at [891, 182] on div "Add Column" at bounding box center [696, 240] width 1252 height 204
click at [891, 215] on div "Add Column" at bounding box center [696, 240] width 1252 height 204
click at [891, 245] on div "Add Column" at bounding box center [696, 240] width 1252 height 204
click at [891, 178] on div "Add Column" at bounding box center [696, 240] width 1252 height 204
click at [104, 270] on div "Add Column" at bounding box center [696, 240] width 1252 height 204
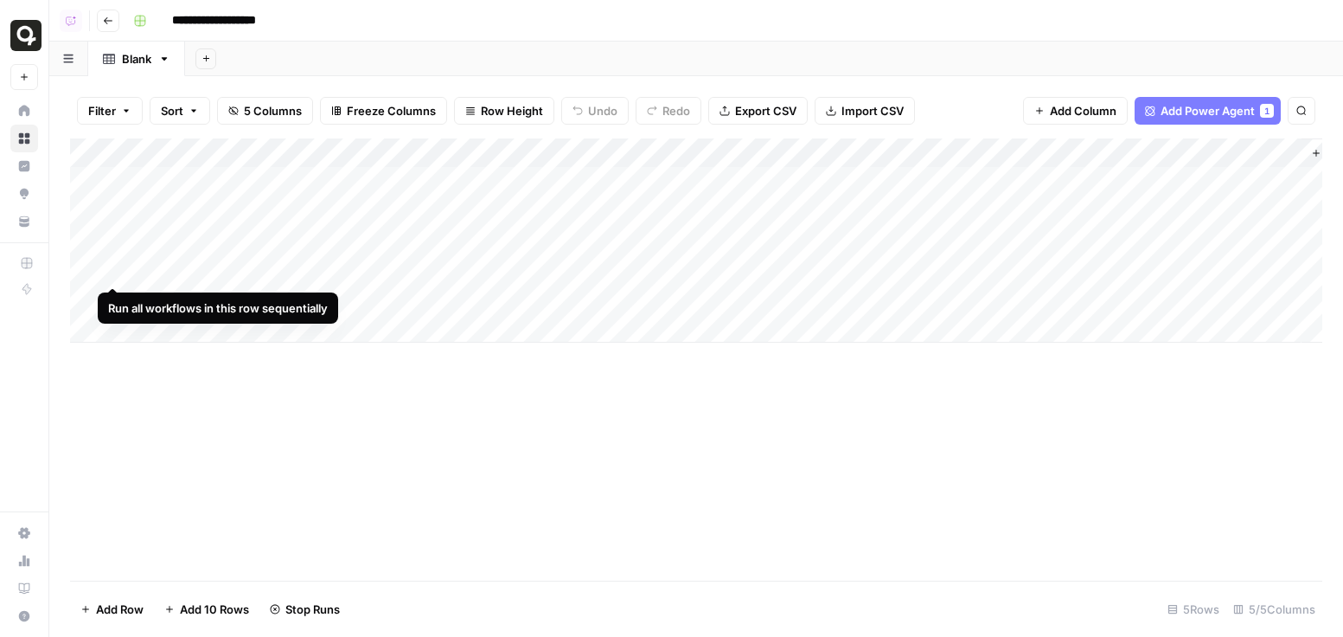
click at [91, 265] on div "Add Column" at bounding box center [696, 240] width 1252 height 204
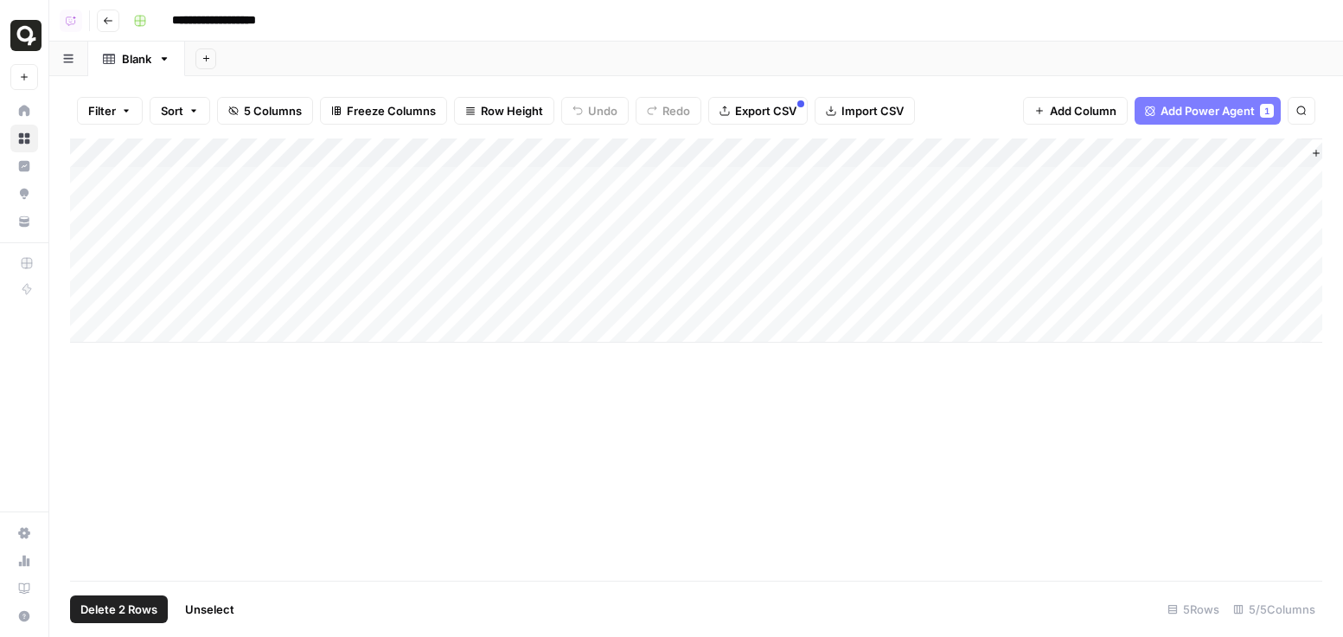
click at [91, 296] on div "Add Column" at bounding box center [696, 240] width 1252 height 204
click at [106, 605] on span "Delete 2 Rows" at bounding box center [118, 608] width 77 height 17
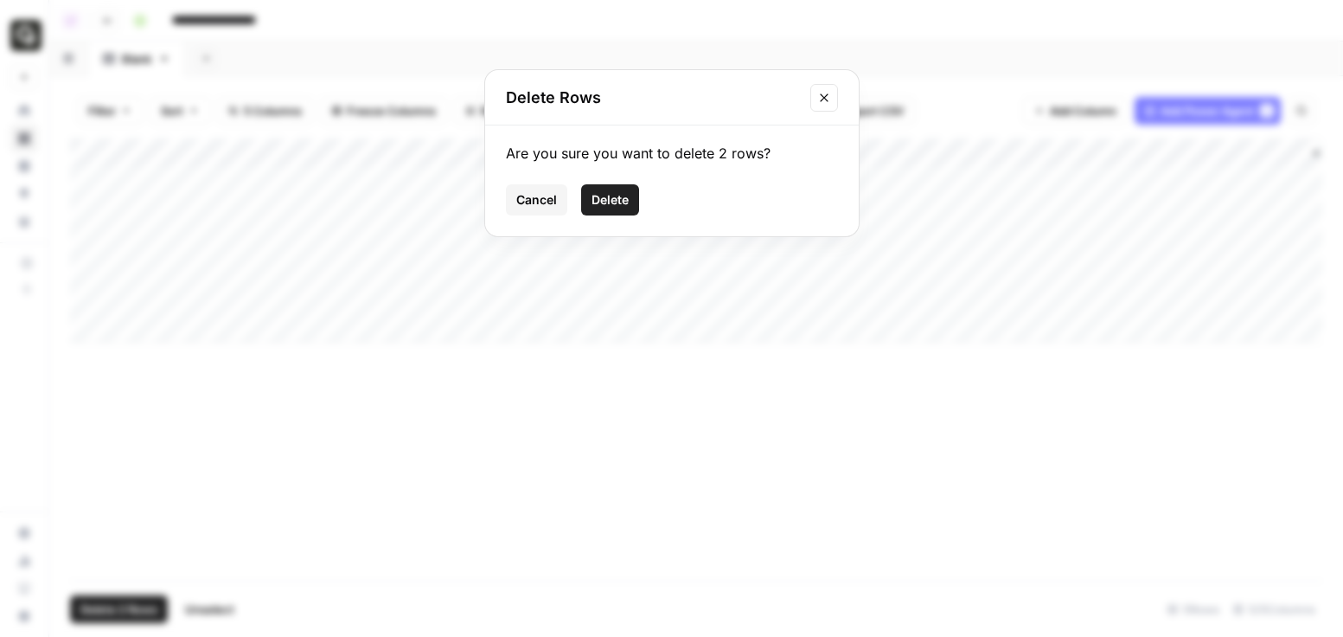
click at [622, 189] on button "Delete" at bounding box center [610, 199] width 58 height 31
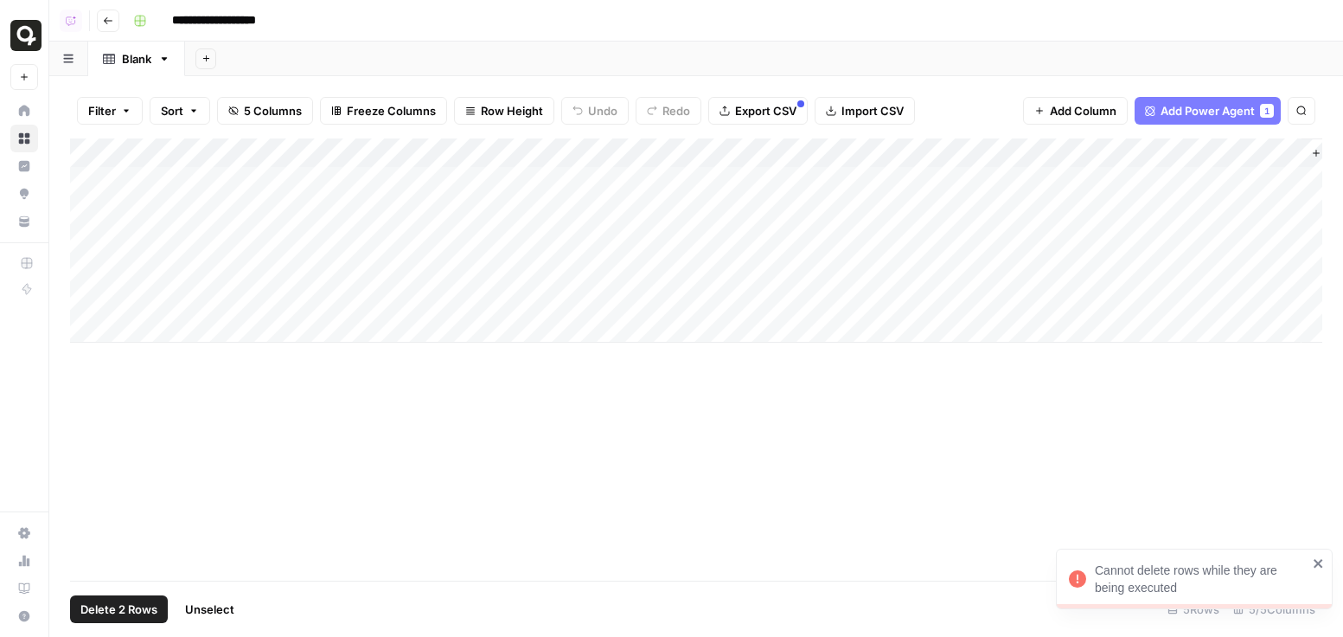
click at [112, 269] on div "Add Column" at bounding box center [696, 240] width 1252 height 204
click at [106, 611] on span "Delete 2 Rows" at bounding box center [118, 608] width 77 height 17
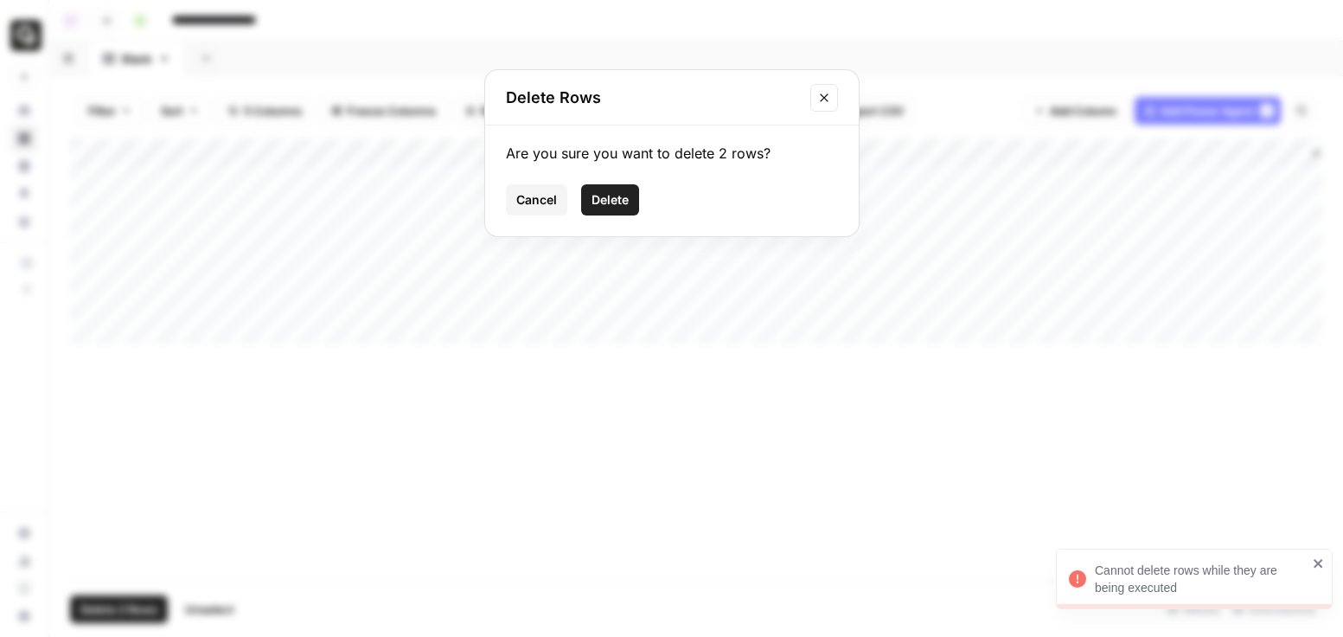
click at [628, 199] on span "Delete" at bounding box center [610, 199] width 37 height 17
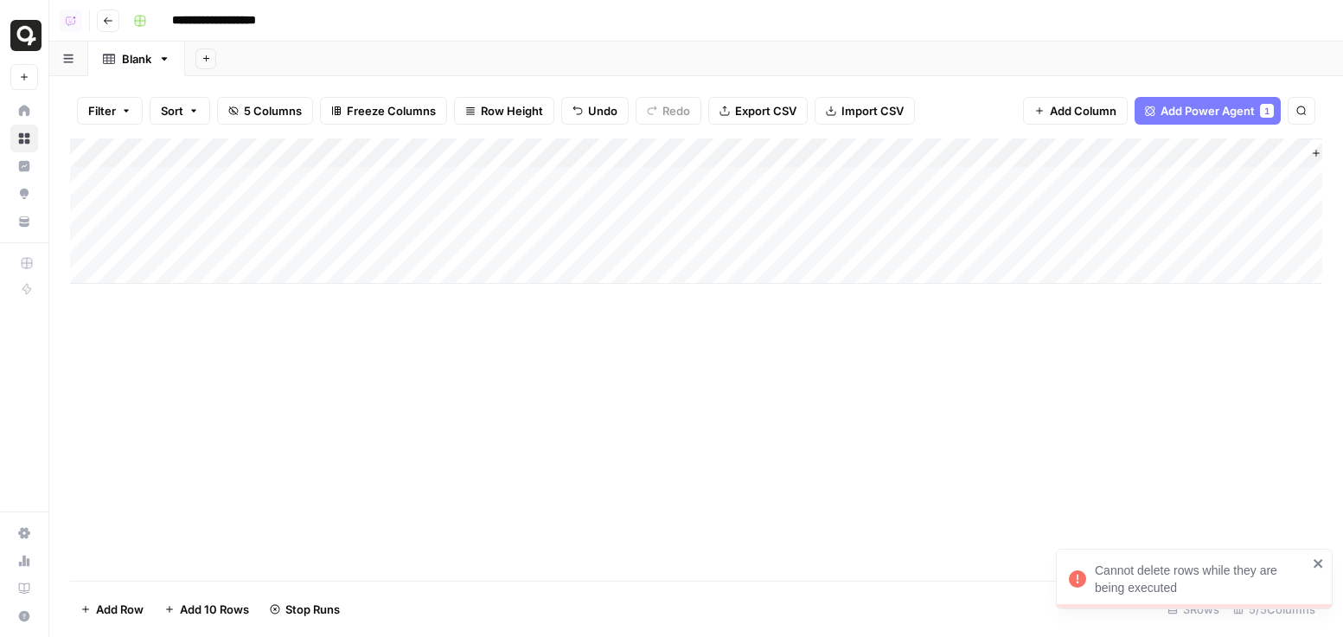
click at [844, 392] on div "Add Column" at bounding box center [696, 359] width 1252 height 442
click at [891, 430] on div "Add Column" at bounding box center [696, 359] width 1252 height 442
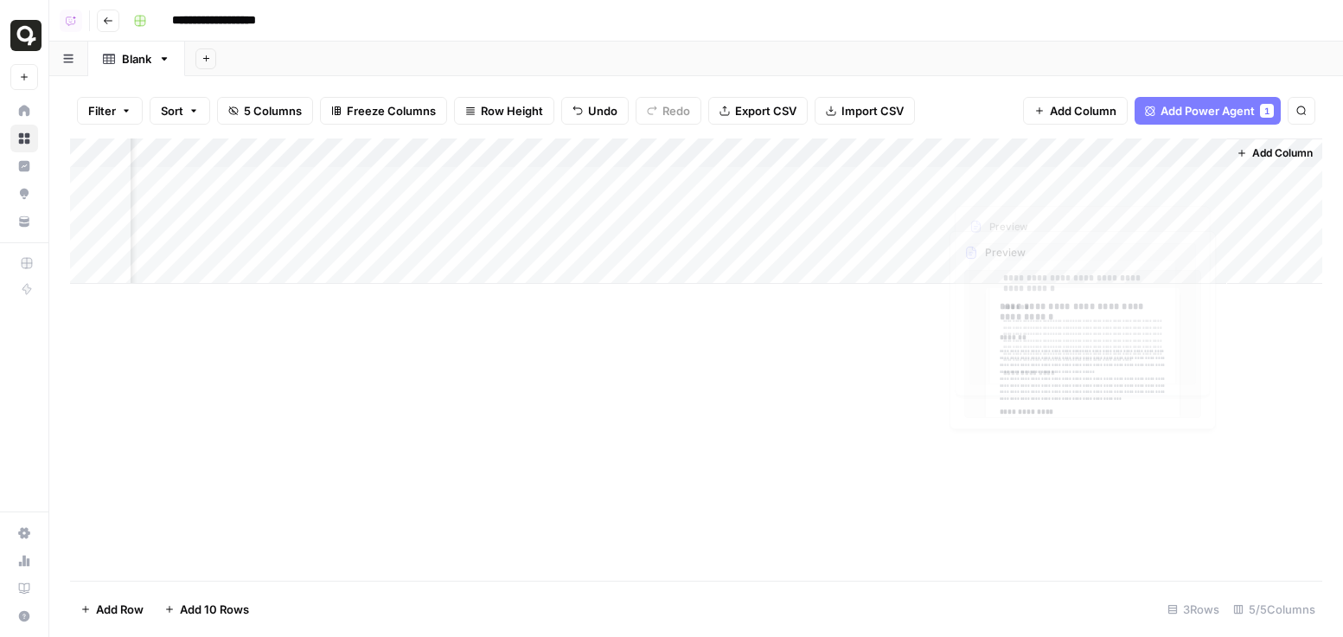
click at [891, 150] on button "Add Column" at bounding box center [1275, 153] width 90 height 22
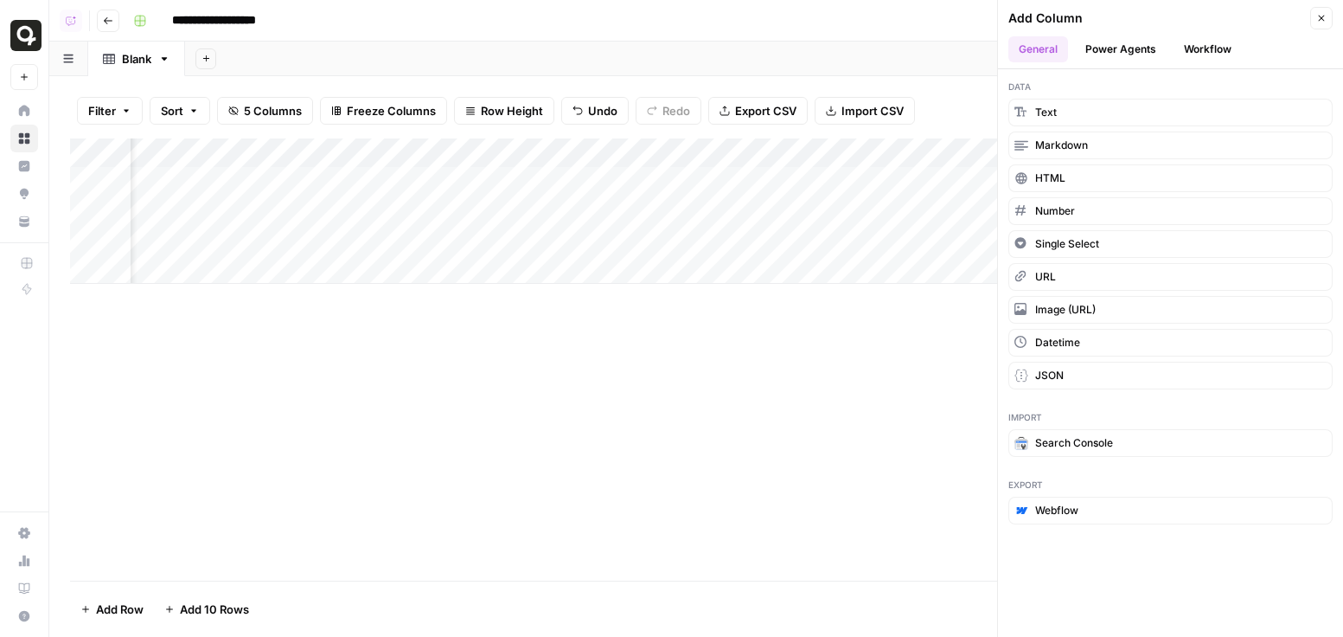
click at [891, 56] on button "Power Agents" at bounding box center [1121, 49] width 92 height 26
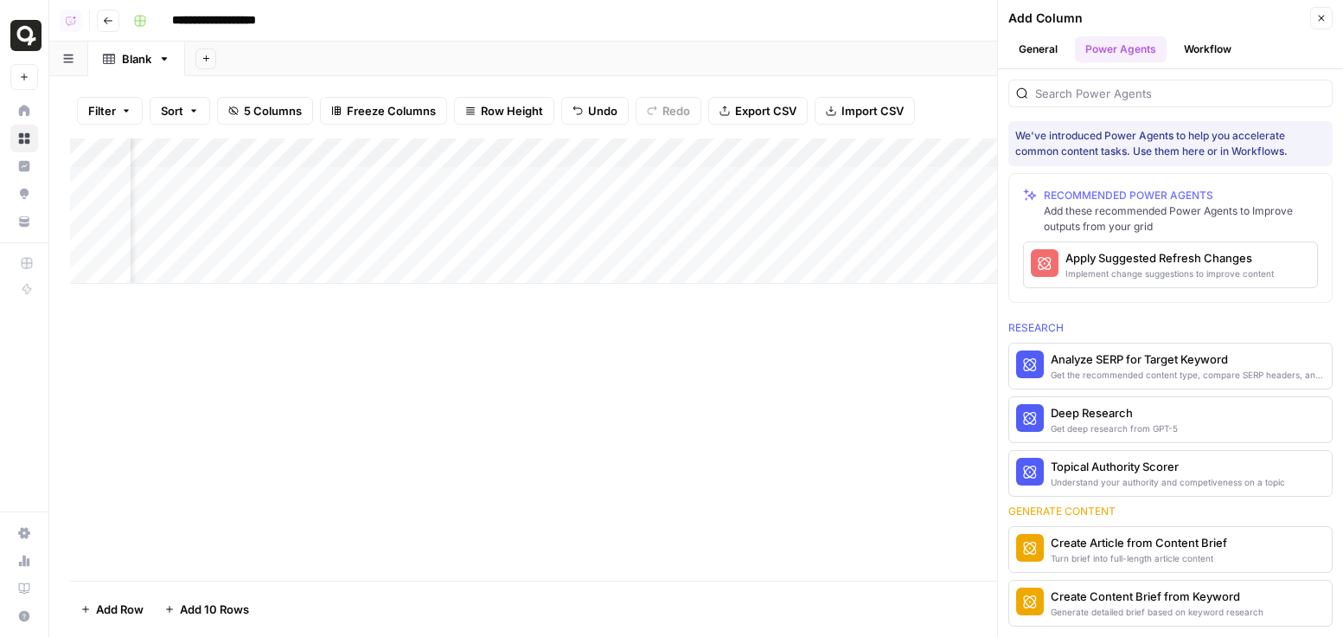
click at [891, 108] on div "We've introduced Power Agents to help you accelerate common content tasks. Use …" at bounding box center [1170, 352] width 345 height 567
click at [891, 263] on div "Apply Suggested Refresh Changes" at bounding box center [1141, 257] width 152 height 17
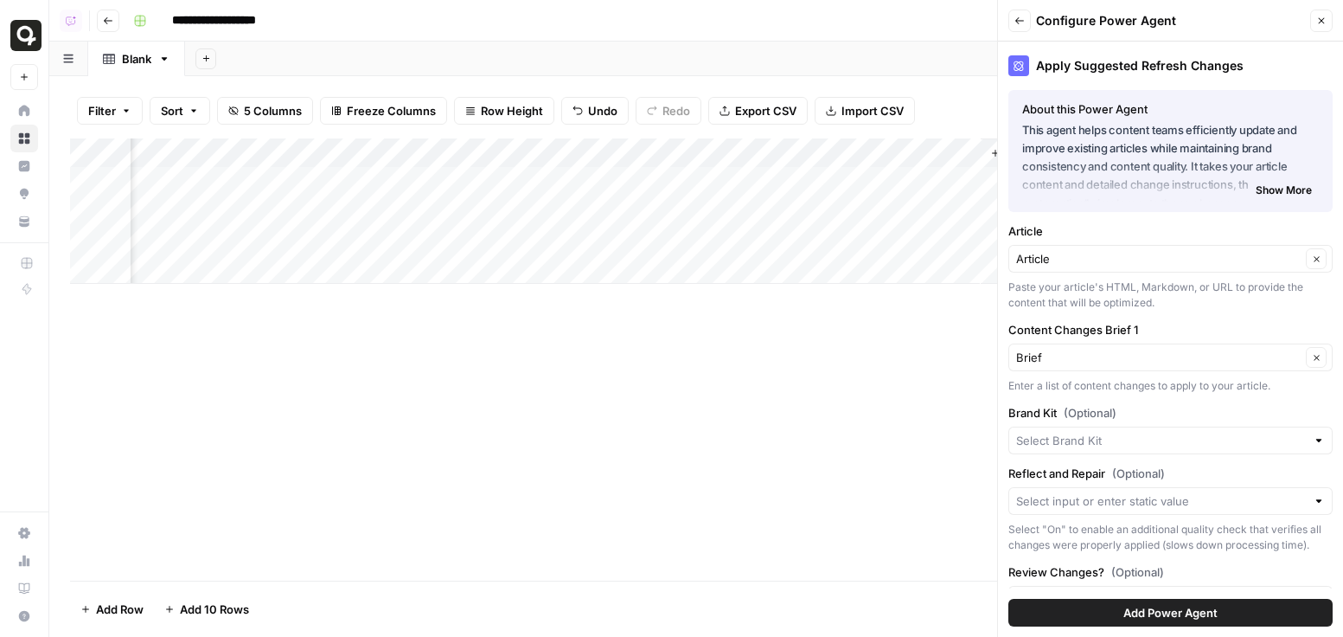
scroll to position [0, 594]
click at [891, 271] on div "Article Clear" at bounding box center [1170, 259] width 324 height 28
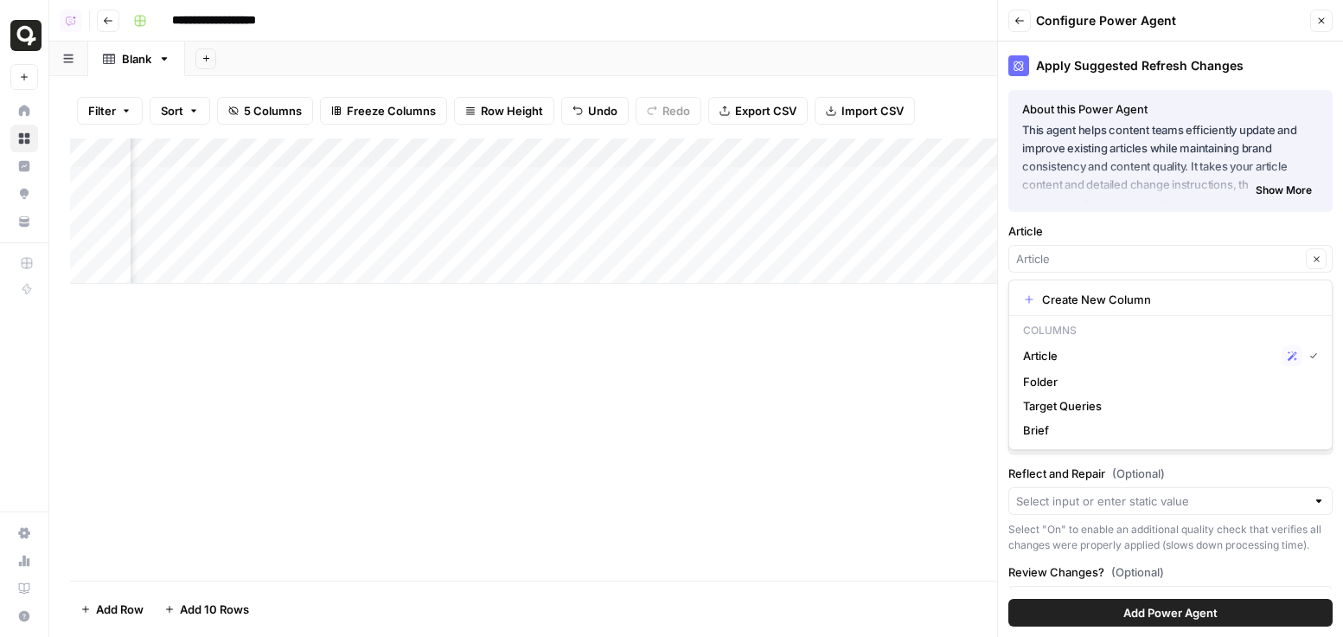
type input "Article"
click at [888, 418] on div "Add Column" at bounding box center [696, 359] width 1252 height 442
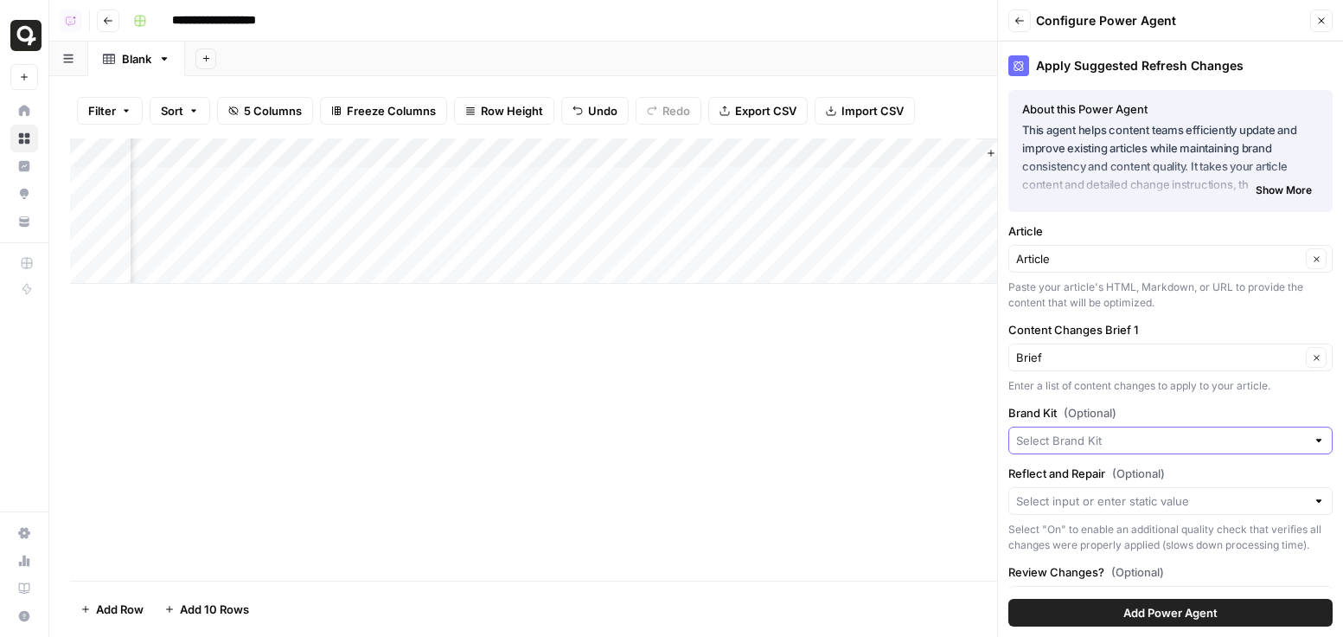
click at [891, 445] on input "Brand Kit (Optional)" at bounding box center [1161, 440] width 290 height 17
click at [891, 485] on span "[URL]" at bounding box center [1167, 480] width 288 height 17
type input "[URL]"
click at [891, 609] on span "Add Power Agent" at bounding box center [1170, 612] width 94 height 17
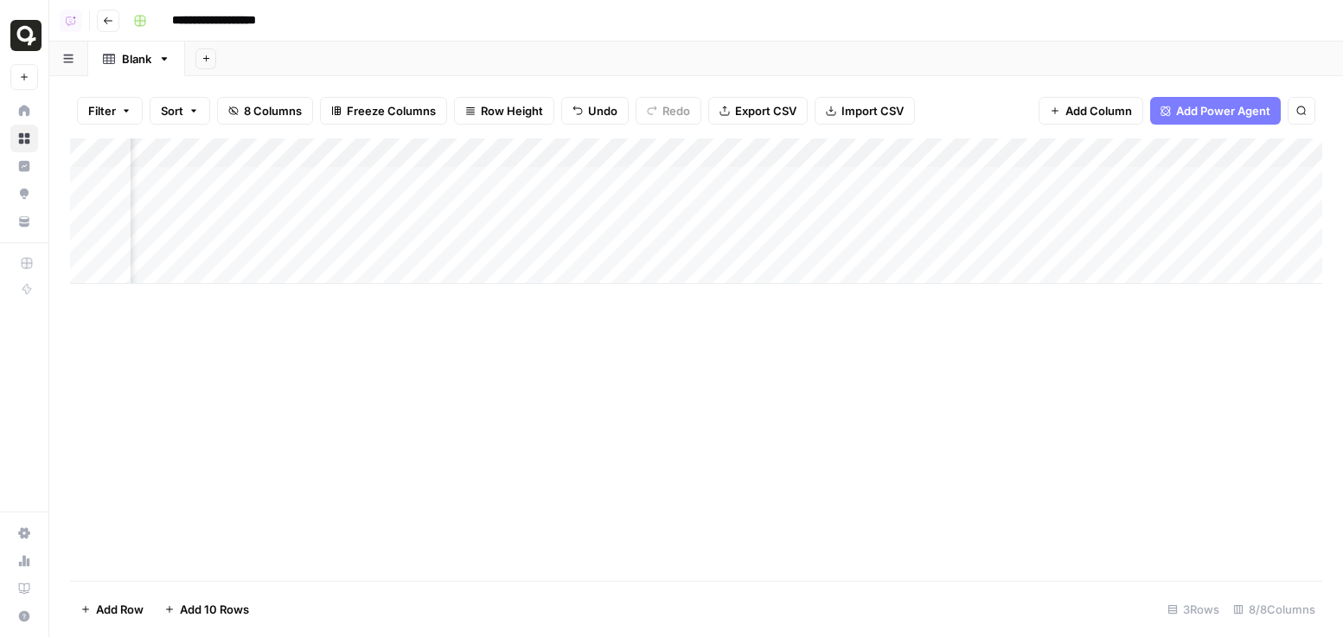
scroll to position [0, 378]
click at [891, 185] on div "Add Column" at bounding box center [696, 210] width 1252 height 145
click at [891, 212] on div "Add Column" at bounding box center [696, 210] width 1252 height 145
click at [891, 167] on div "Add Column" at bounding box center [696, 210] width 1252 height 145
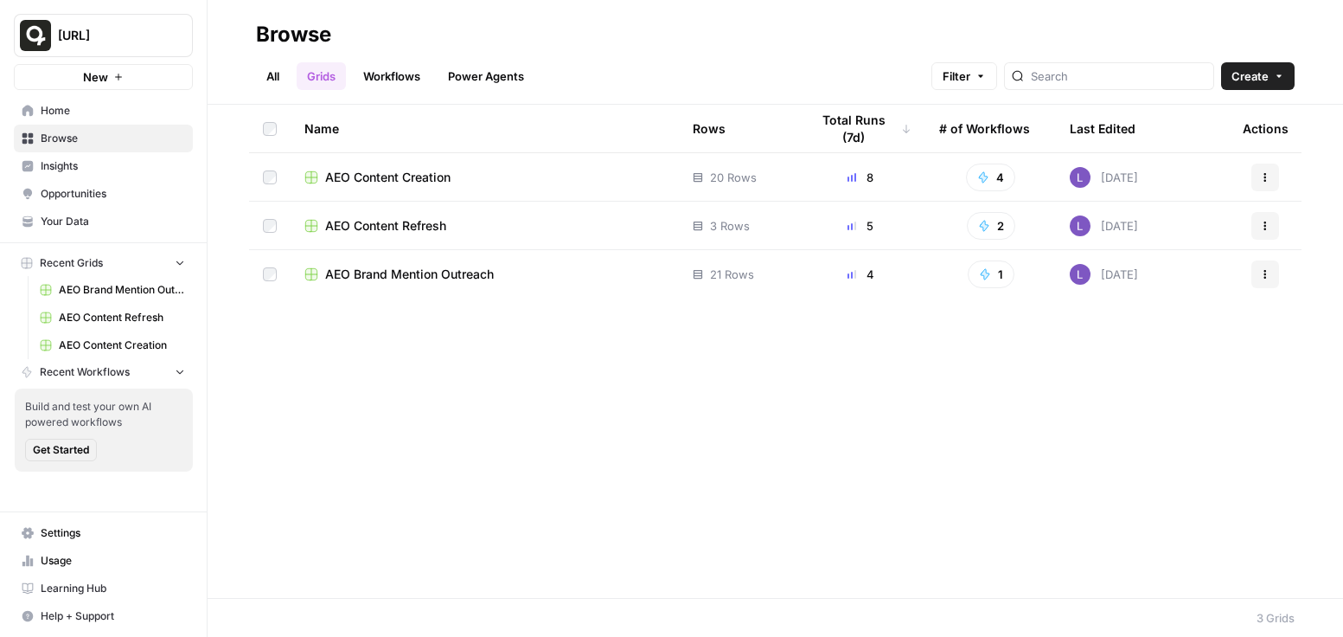
click at [393, 182] on span "AEO Content Creation" at bounding box center [387, 177] width 125 height 17
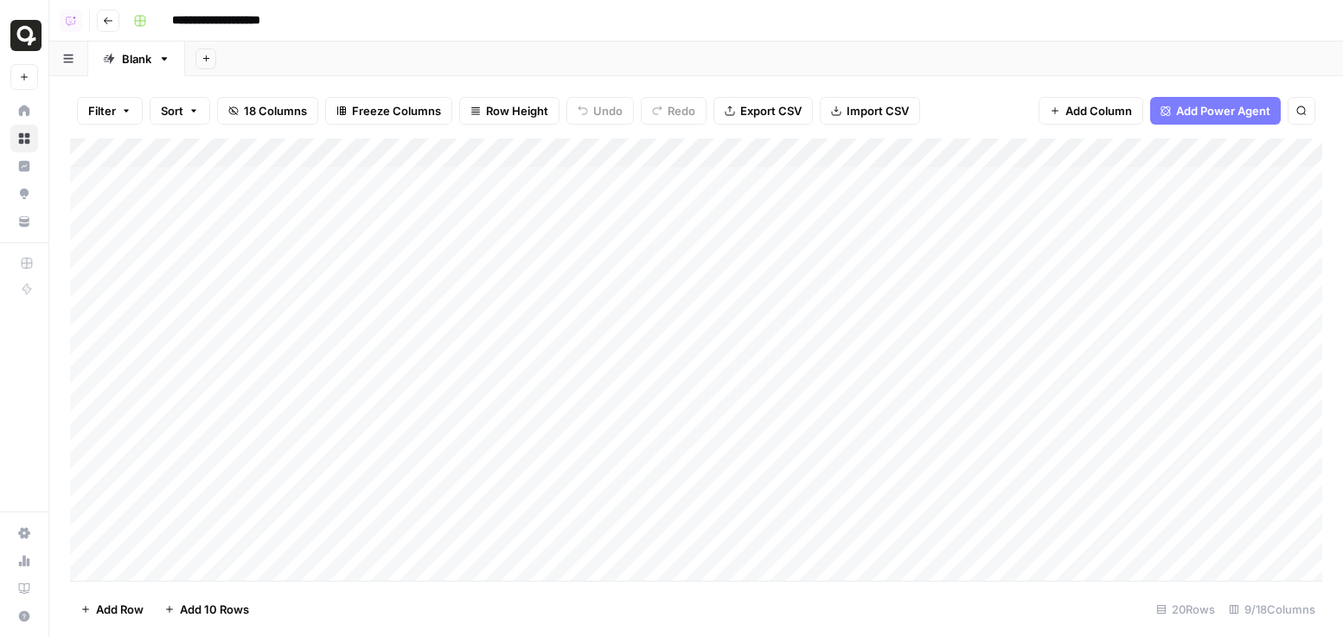
click at [891, 179] on div "Add Column" at bounding box center [696, 359] width 1252 height 442
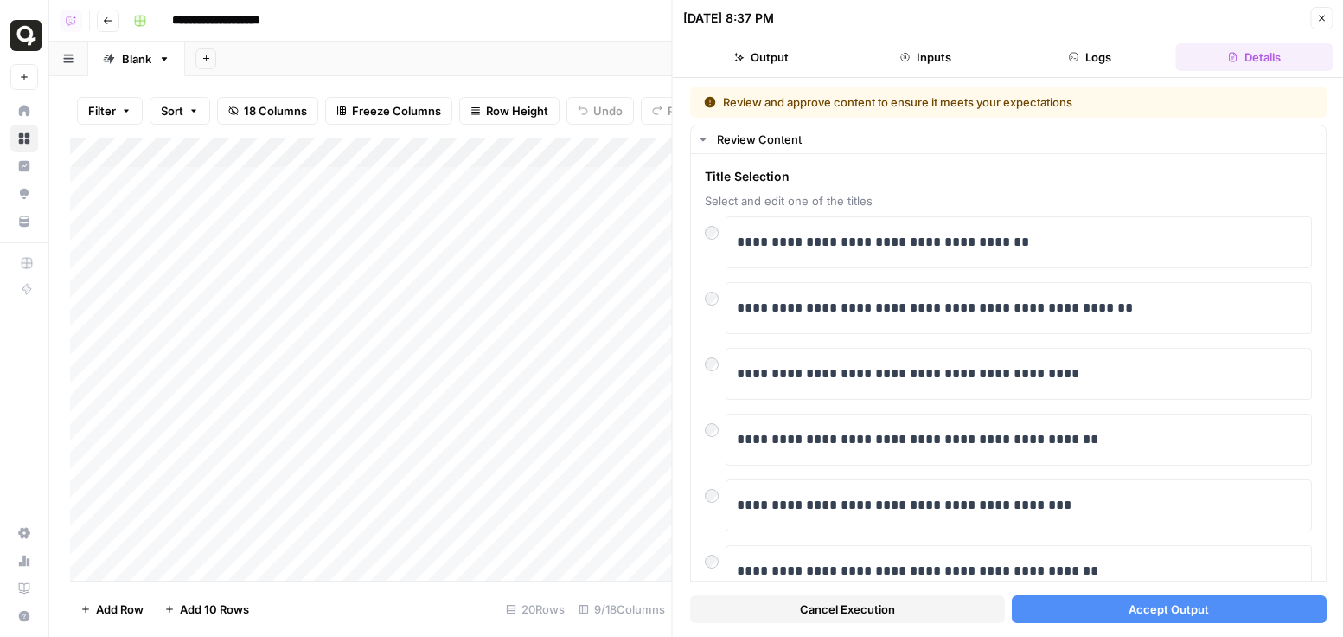
click at [891, 588] on div "Cancel Execution Accept Output" at bounding box center [1008, 604] width 637 height 47
click at [891, 619] on button "Accept Output" at bounding box center [1168, 609] width 315 height 28
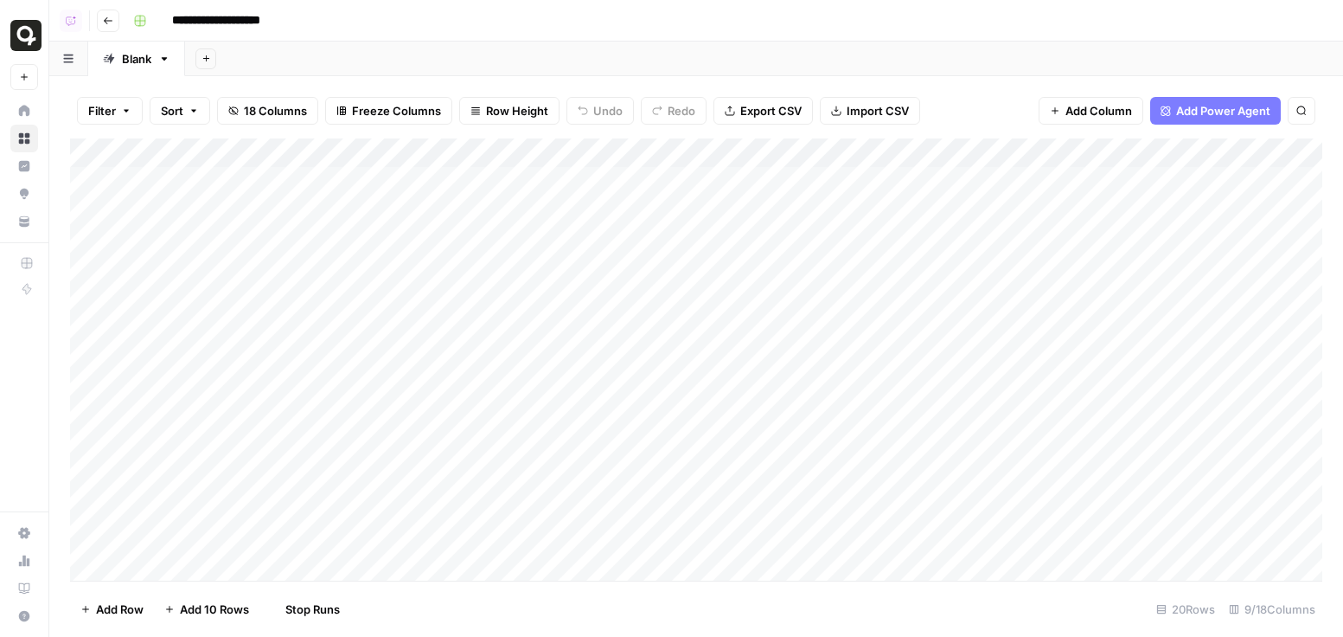
click at [891, 201] on div "Add Column" at bounding box center [696, 359] width 1252 height 442
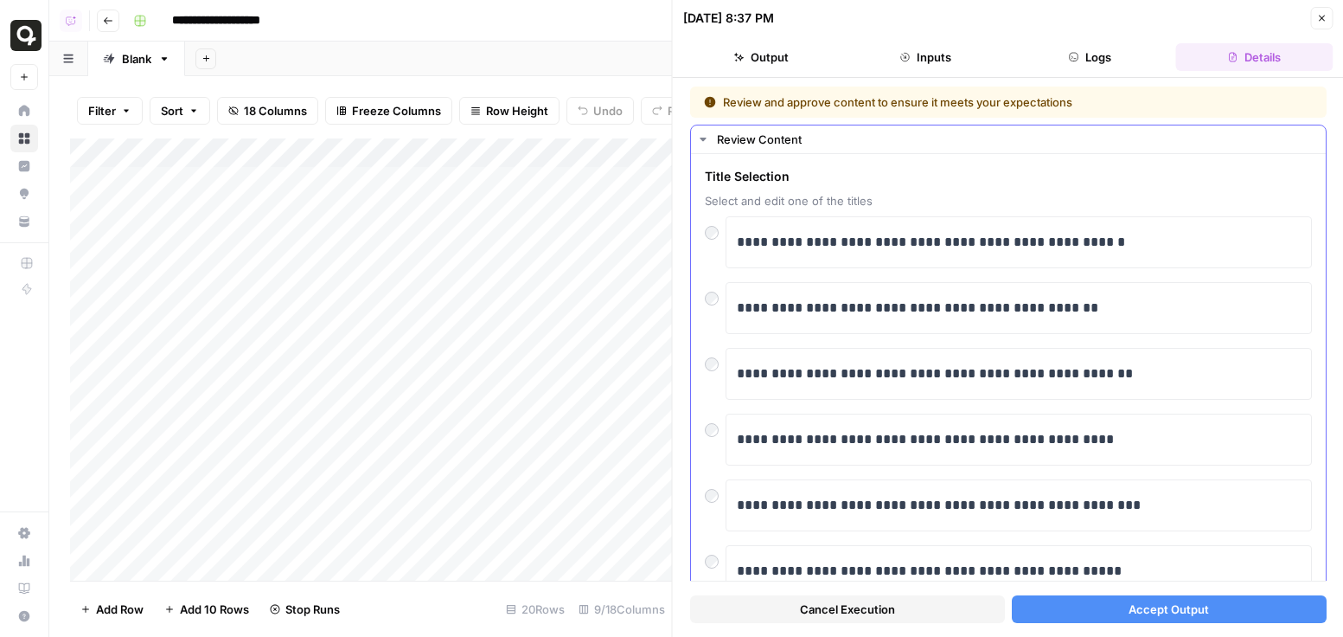
click at [701, 291] on div "**********" at bounding box center [1008, 514] width 635 height 720
click at [702, 291] on div "**********" at bounding box center [1008, 514] width 635 height 720
click at [891, 609] on button "Accept Output" at bounding box center [1168, 609] width 315 height 28
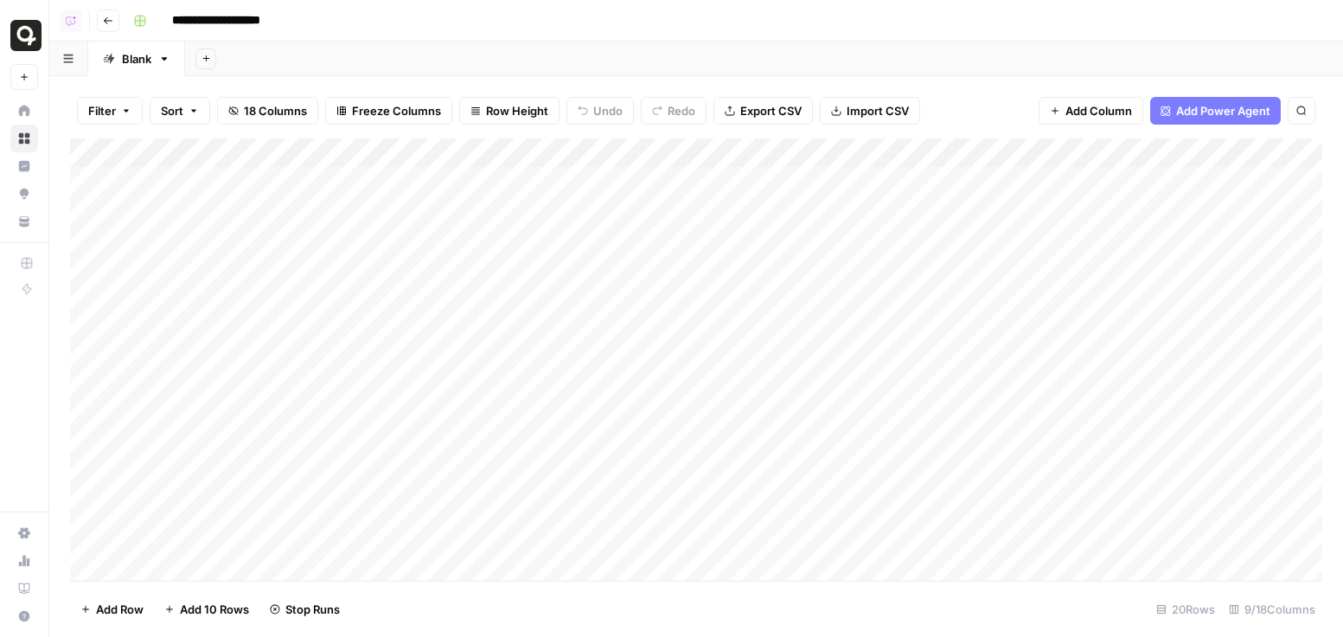
click at [891, 246] on div "Add Column" at bounding box center [696, 359] width 1252 height 442
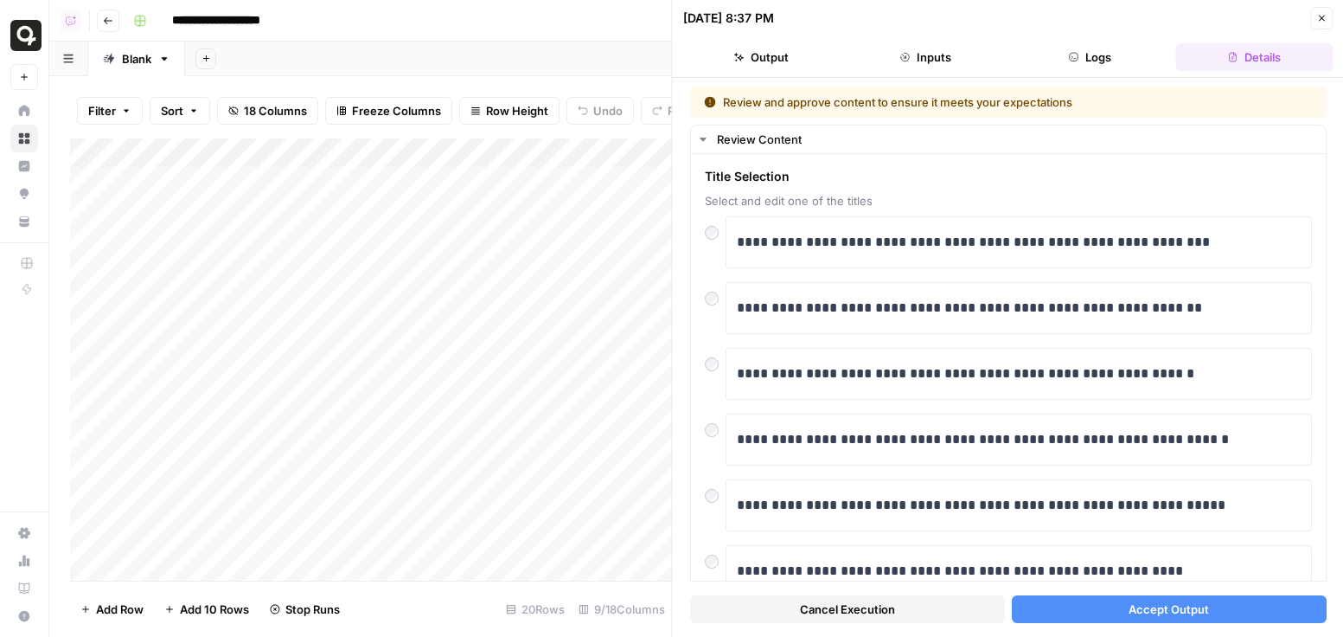
click at [891, 604] on button "Accept Output" at bounding box center [1168, 609] width 315 height 28
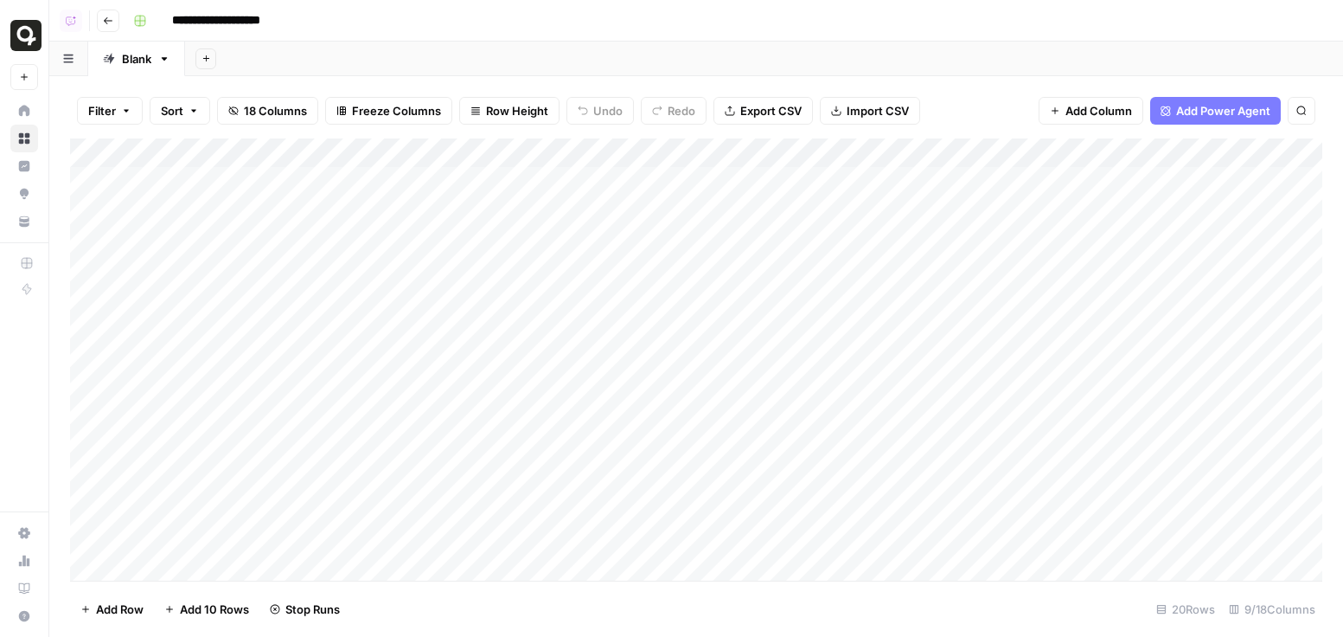
click at [891, 262] on div "Add Column" at bounding box center [696, 359] width 1252 height 442
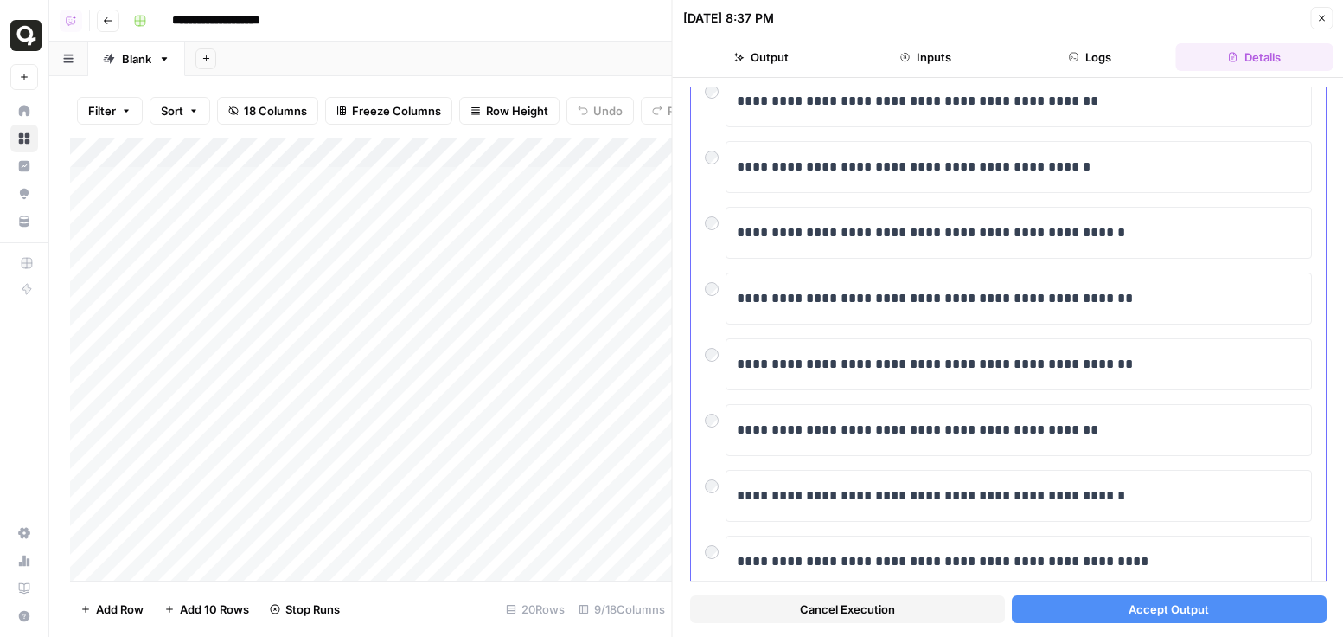
scroll to position [147, 0]
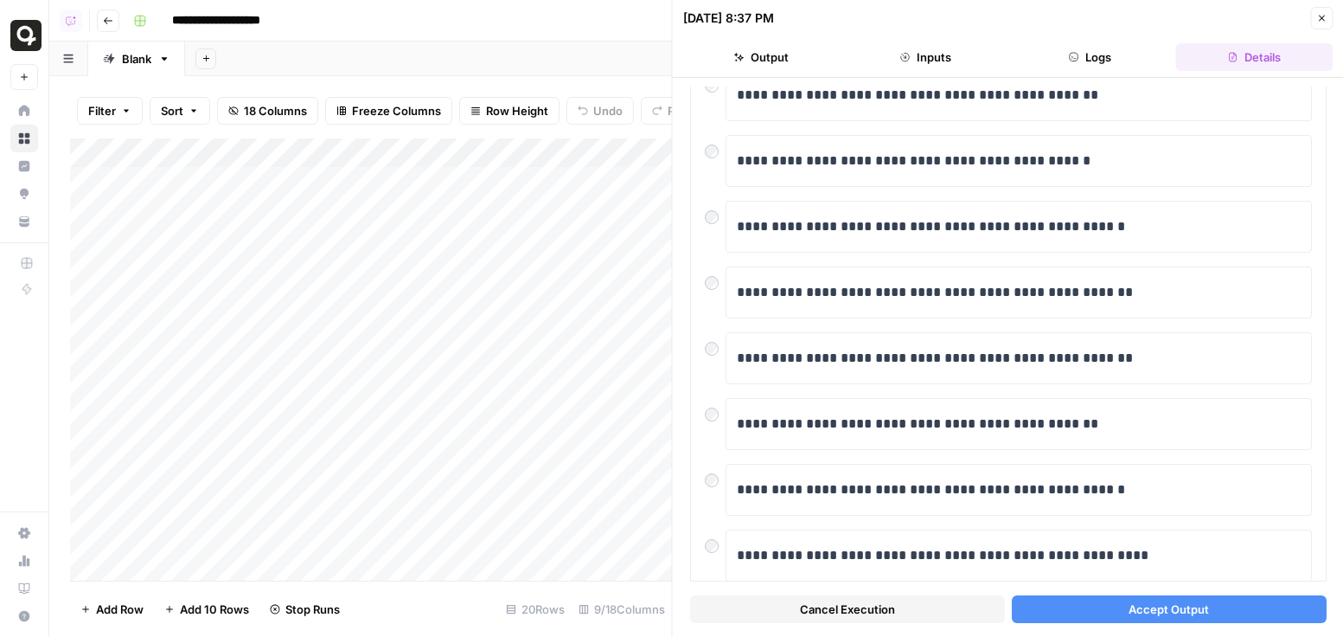
click at [891, 618] on button "Accept Output" at bounding box center [1168, 609] width 315 height 28
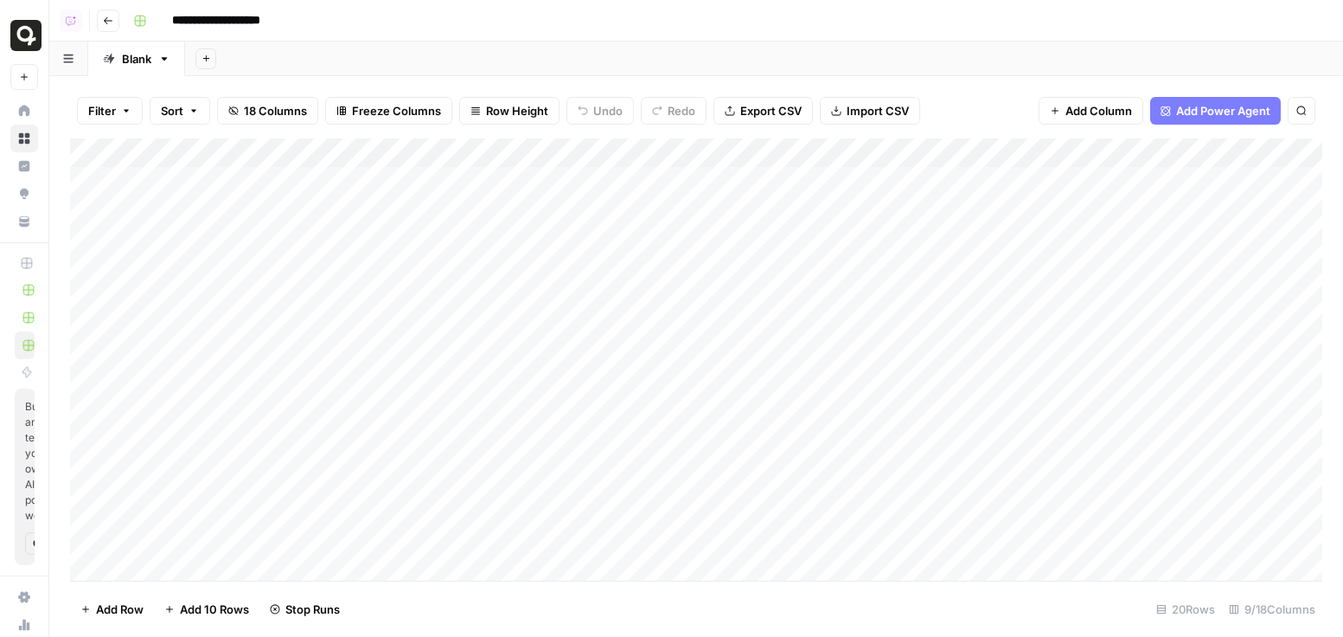
click at [109, 22] on icon "button" at bounding box center [108, 21] width 10 height 10
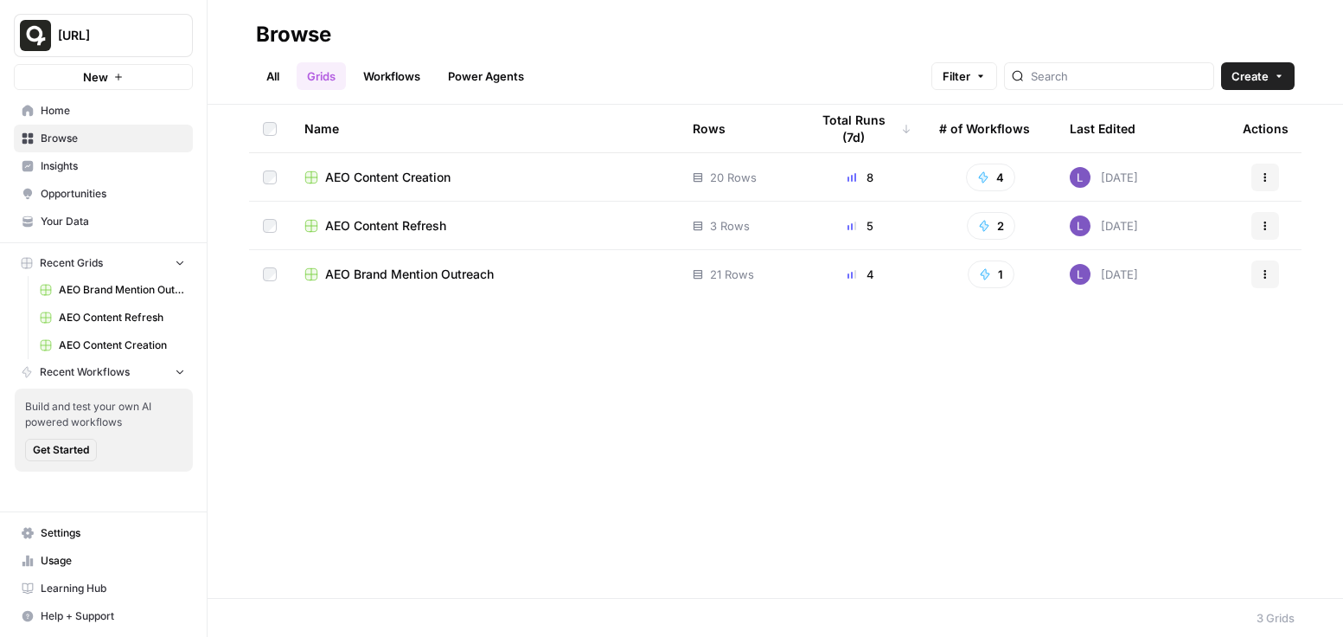
click at [412, 227] on span "AEO Content Refresh" at bounding box center [385, 225] width 121 height 17
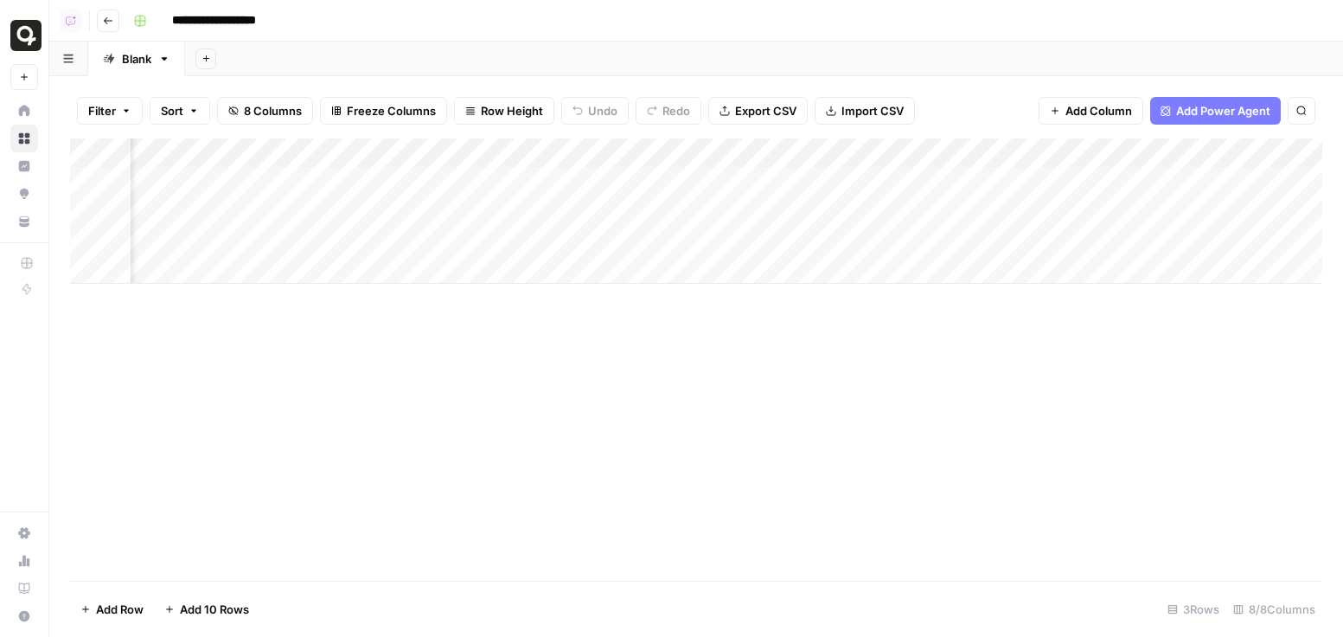
scroll to position [0, 394]
click at [891, 245] on div "Add Column" at bounding box center [696, 210] width 1252 height 145
click at [104, 22] on icon "button" at bounding box center [108, 21] width 10 height 10
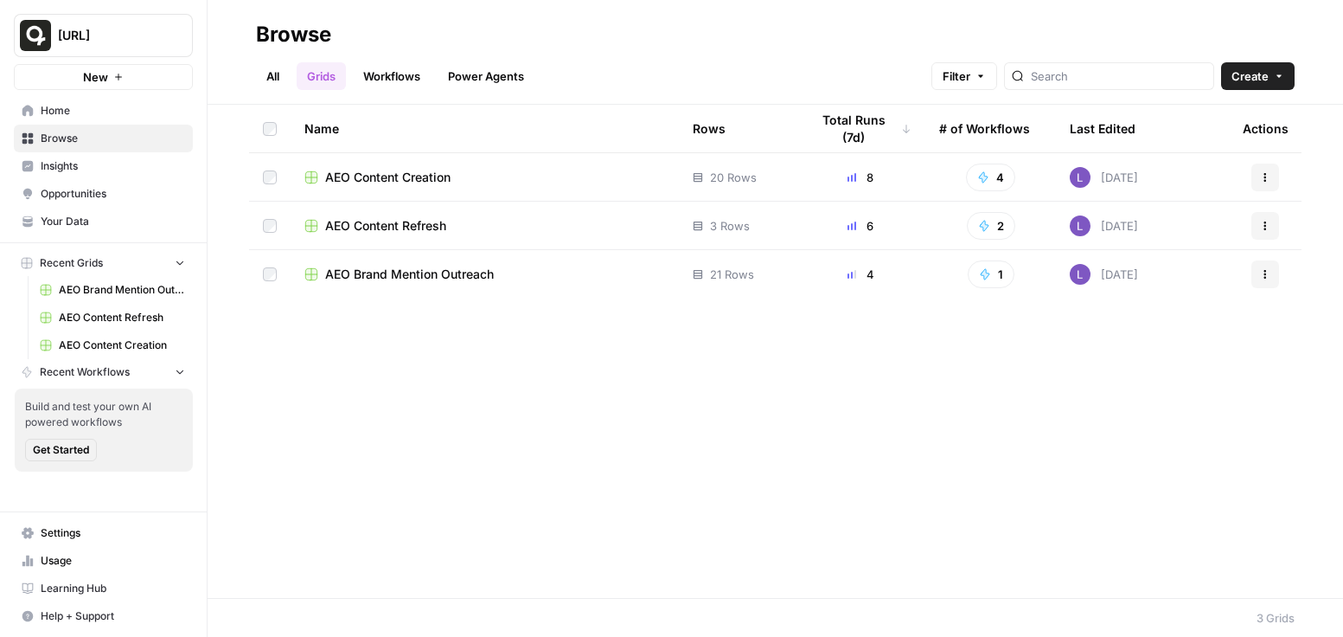
click at [423, 288] on td "AEO Brand Mention Outreach" at bounding box center [485, 274] width 388 height 48
click at [426, 273] on span "AEO Brand Mention Outreach" at bounding box center [409, 274] width 169 height 17
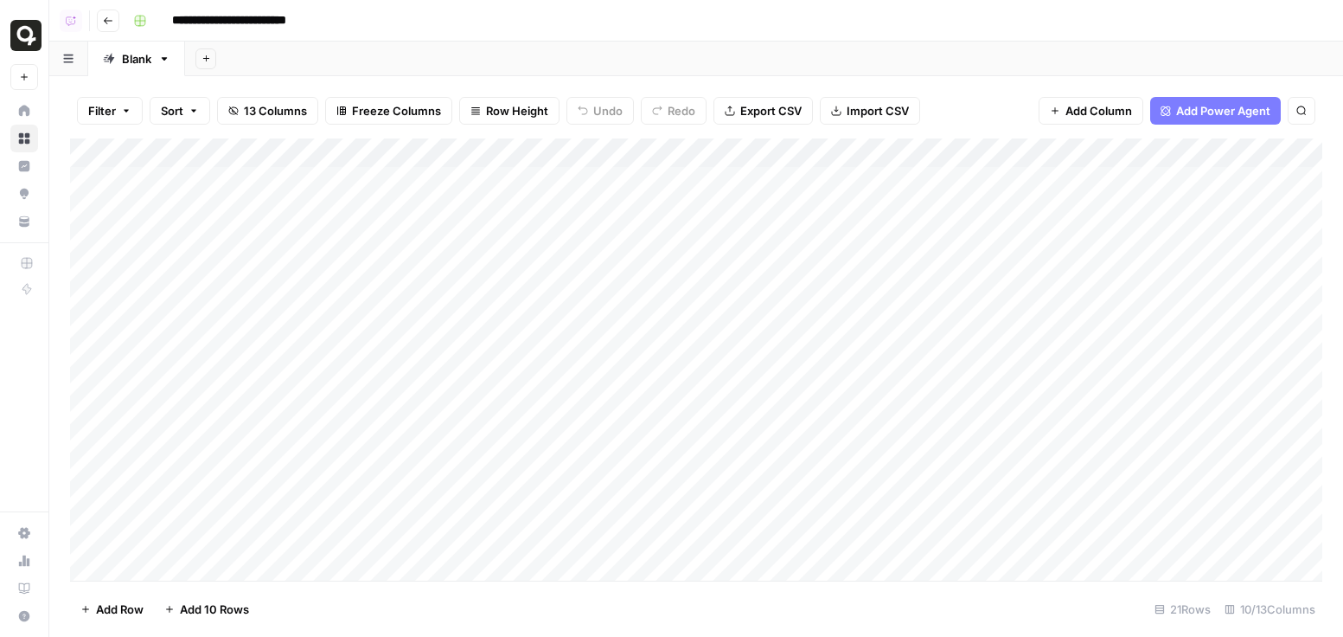
click at [103, 22] on icon "button" at bounding box center [108, 21] width 10 height 10
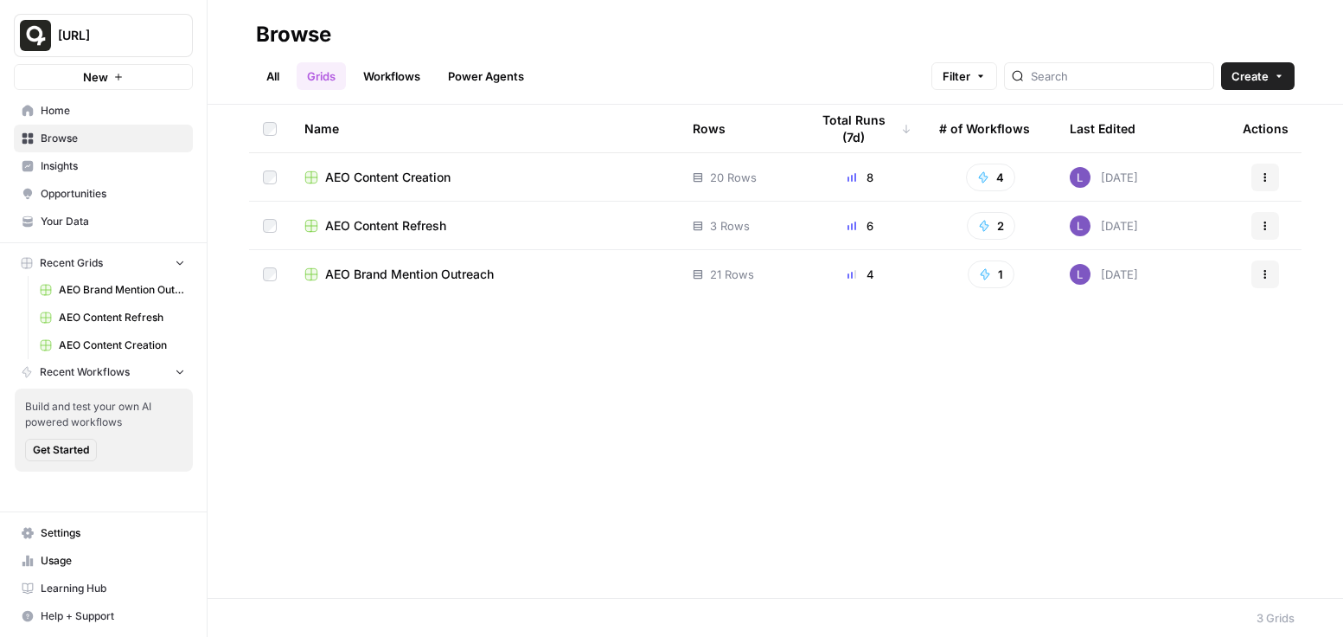
click at [120, 164] on span "Insights" at bounding box center [113, 166] width 144 height 16
